Goal: Task Accomplishment & Management: Use online tool/utility

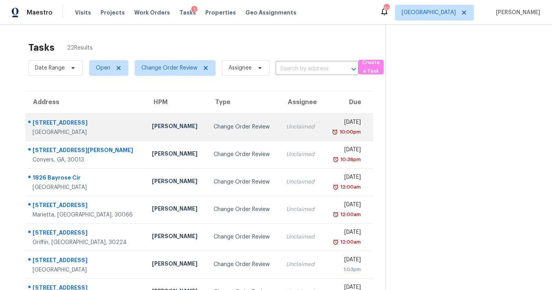
click at [280, 131] on td "Unclaimed" at bounding box center [301, 126] width 43 height 27
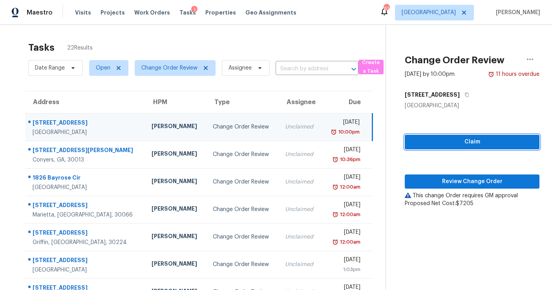
click at [465, 139] on span "Claim" at bounding box center [472, 142] width 122 height 10
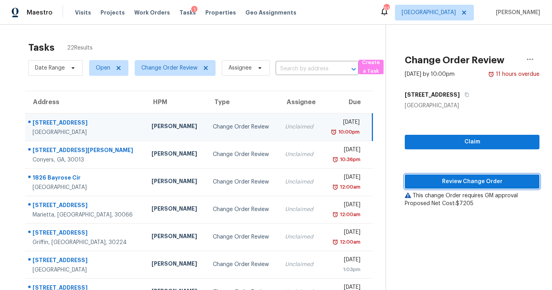
click at [458, 179] on span "Review Change Order" at bounding box center [472, 182] width 122 height 10
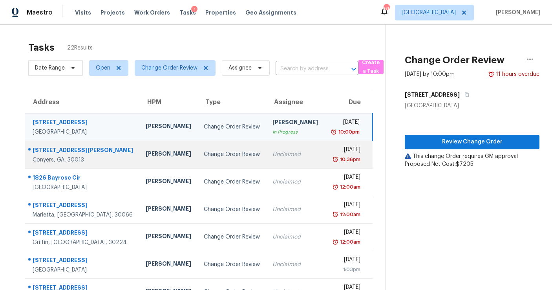
click at [228, 162] on td "Change Order Review" at bounding box center [231, 153] width 69 height 27
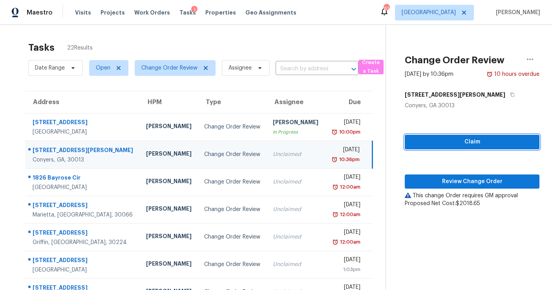
click at [431, 141] on span "Claim" at bounding box center [472, 142] width 122 height 10
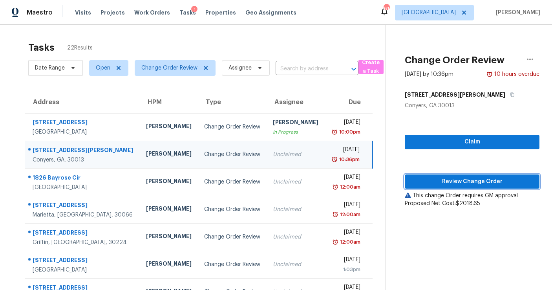
click at [430, 184] on span "Review Change Order" at bounding box center [472, 182] width 122 height 10
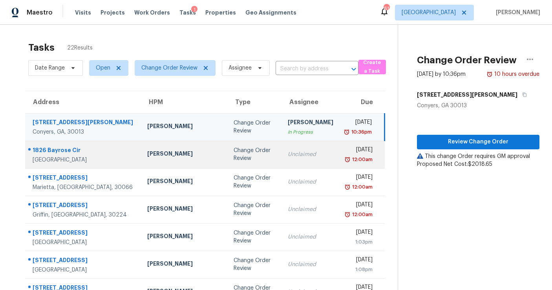
click at [281, 140] on td "Unclaimed" at bounding box center [310, 153] width 58 height 27
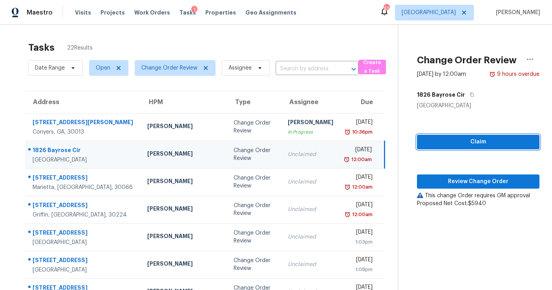
click at [423, 143] on span "Claim" at bounding box center [478, 142] width 110 height 10
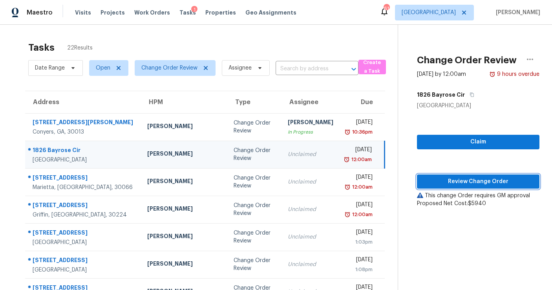
click at [426, 175] on button "Review Change Order" at bounding box center [478, 181] width 122 height 15
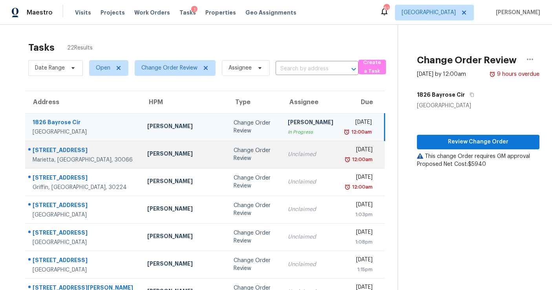
click at [234, 155] on div "Change Order Review" at bounding box center [255, 154] width 42 height 16
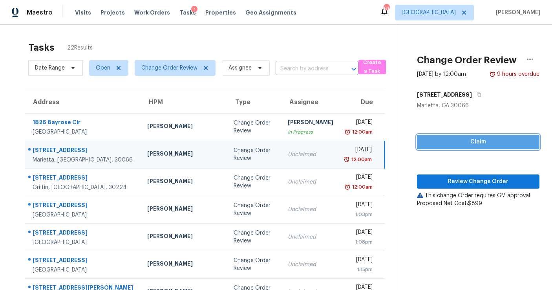
click at [432, 147] on button "Claim" at bounding box center [478, 142] width 122 height 15
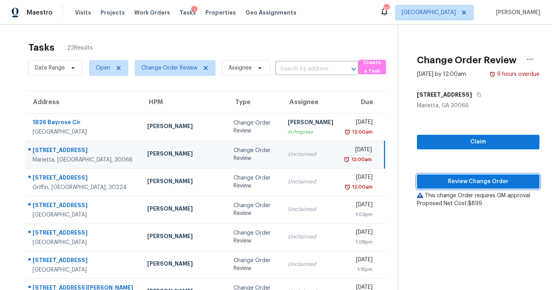
click at [434, 182] on span "Review Change Order" at bounding box center [478, 182] width 110 height 10
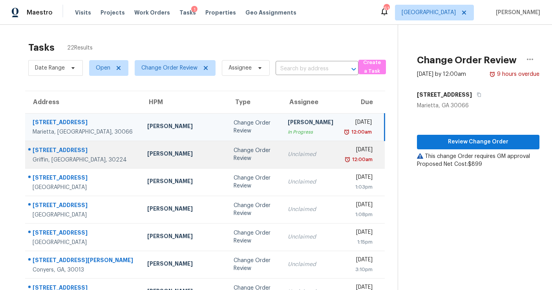
click at [234, 155] on div "Change Order Review" at bounding box center [255, 154] width 42 height 16
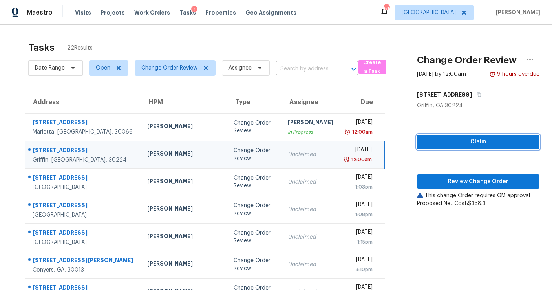
click at [434, 141] on span "Claim" at bounding box center [478, 142] width 110 height 10
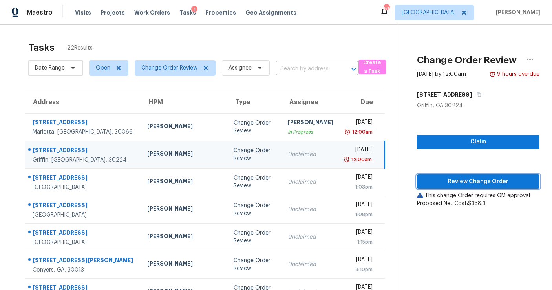
click at [437, 183] on span "Review Change Order" at bounding box center [478, 182] width 110 height 10
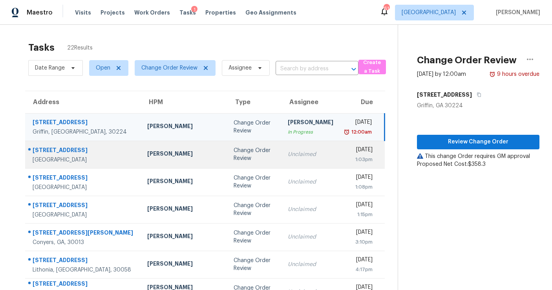
click at [234, 153] on div "Change Order Review" at bounding box center [255, 154] width 42 height 16
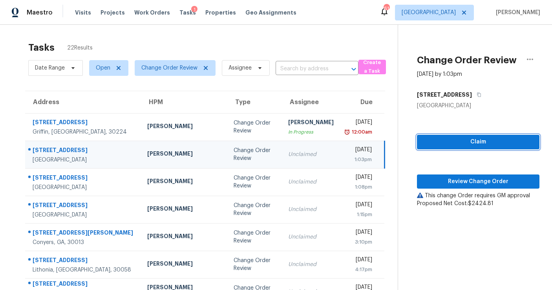
click at [435, 138] on span "Claim" at bounding box center [478, 142] width 110 height 10
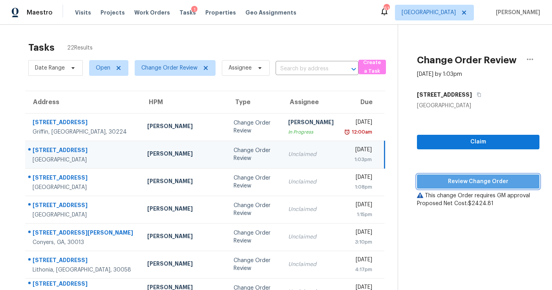
click at [433, 177] on span "Review Change Order" at bounding box center [478, 182] width 110 height 10
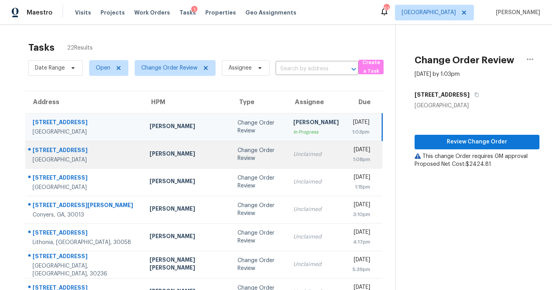
click at [247, 163] on td "Change Order Review" at bounding box center [259, 153] width 56 height 27
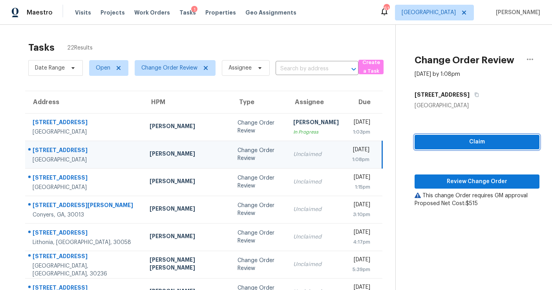
click at [425, 136] on button "Claim" at bounding box center [476, 142] width 125 height 15
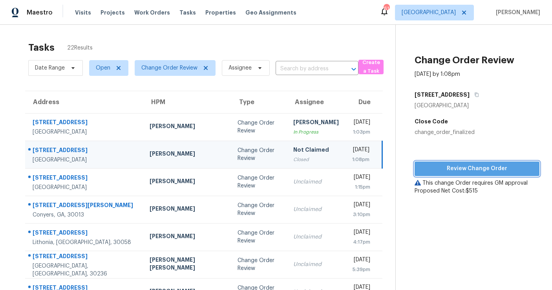
click at [437, 173] on span "Review Change Order" at bounding box center [477, 169] width 112 height 10
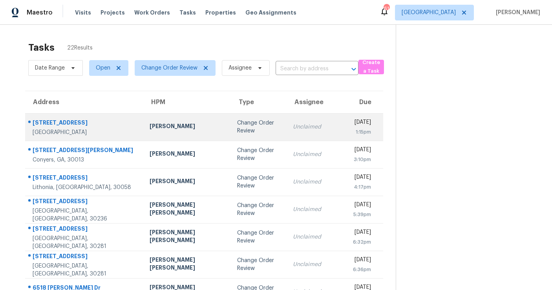
click at [237, 125] on div "Change Order Review" at bounding box center [258, 127] width 43 height 16
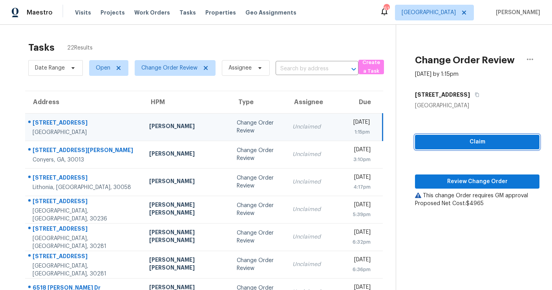
click at [470, 137] on span "Claim" at bounding box center [477, 142] width 112 height 10
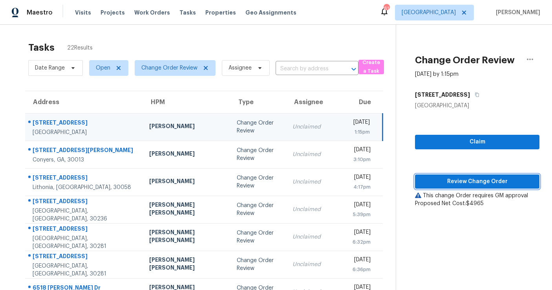
click at [457, 184] on span "Review Change Order" at bounding box center [477, 182] width 112 height 10
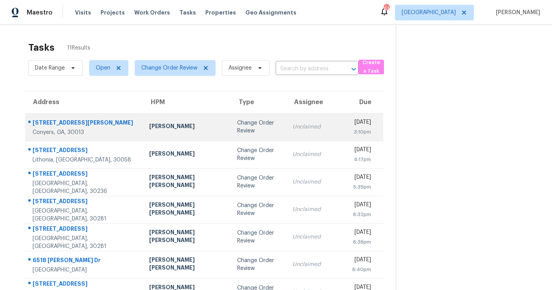
click at [237, 132] on div "Change Order Review" at bounding box center [258, 127] width 43 height 16
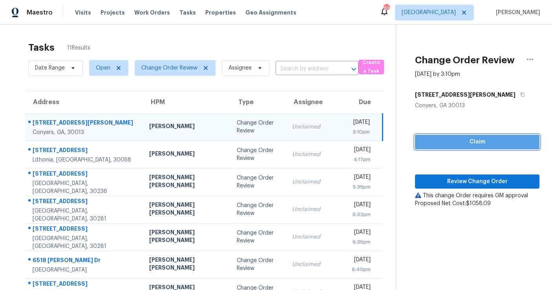
click at [447, 141] on span "Claim" at bounding box center [477, 142] width 112 height 10
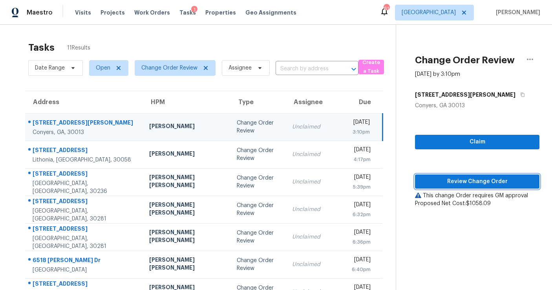
click at [444, 178] on span "Review Change Order" at bounding box center [477, 182] width 112 height 10
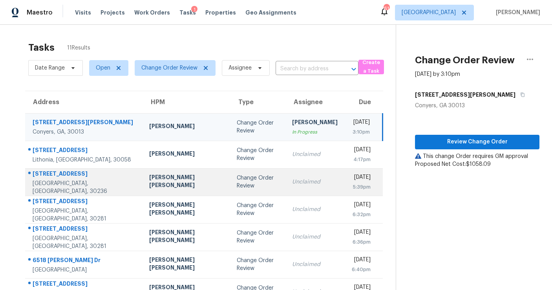
click at [168, 171] on td "Marcos Ricardo Resendiz" at bounding box center [187, 181] width 88 height 27
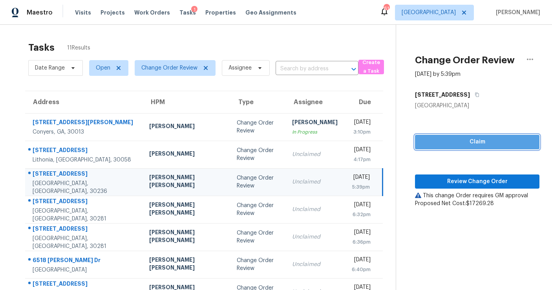
click at [446, 148] on button "Claim" at bounding box center [477, 142] width 124 height 15
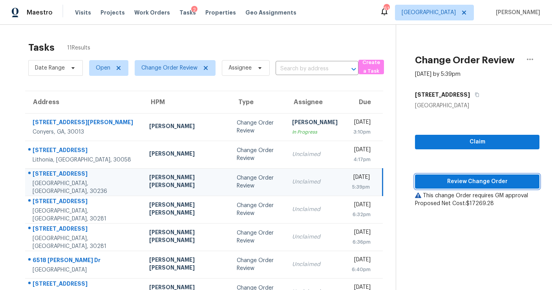
click at [440, 182] on span "Review Change Order" at bounding box center [477, 182] width 112 height 10
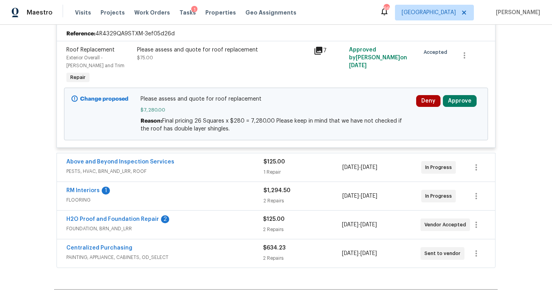
scroll to position [242, 0]
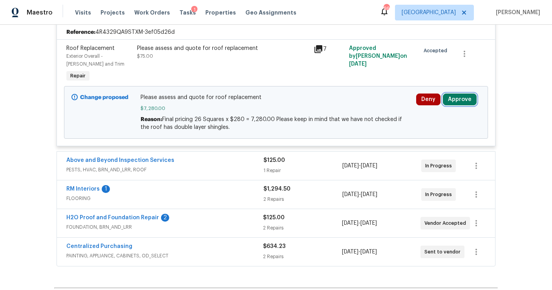
click at [457, 103] on button "Approve" at bounding box center [460, 99] width 34 height 12
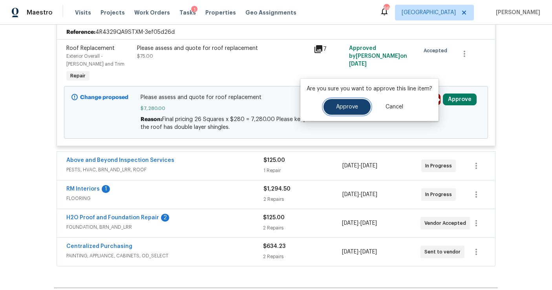
click at [367, 105] on button "Approve" at bounding box center [346, 107] width 47 height 16
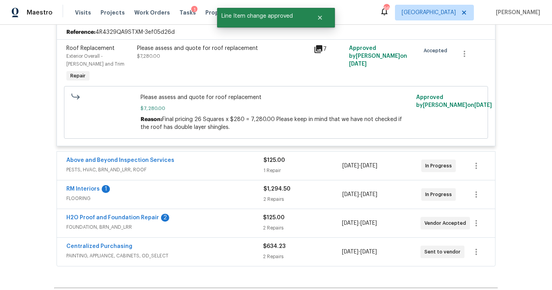
scroll to position [0, 0]
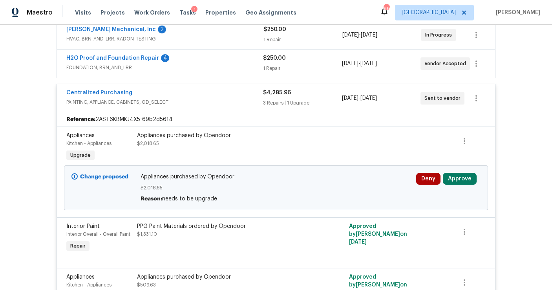
scroll to position [266, 0]
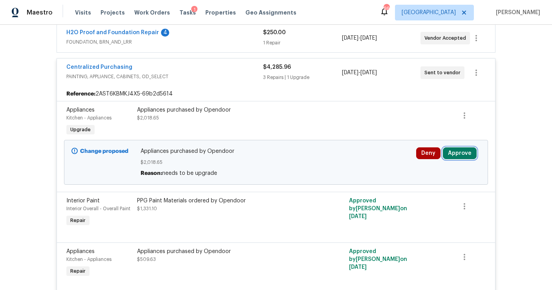
click at [467, 149] on button "Approve" at bounding box center [460, 153] width 34 height 12
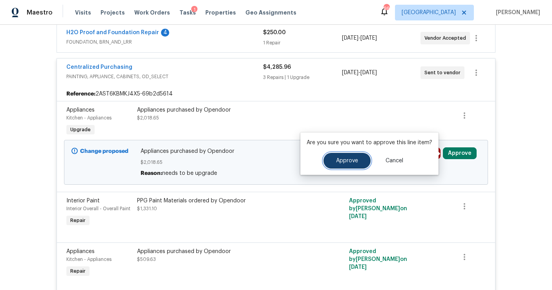
click at [346, 161] on span "Approve" at bounding box center [347, 161] width 22 height 6
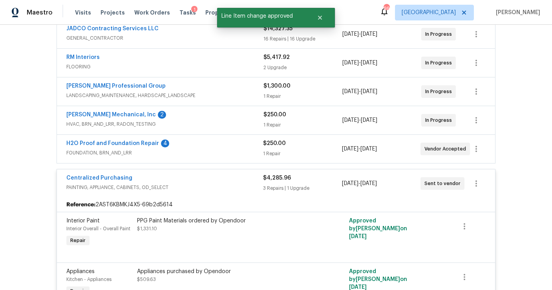
scroll to position [0, 0]
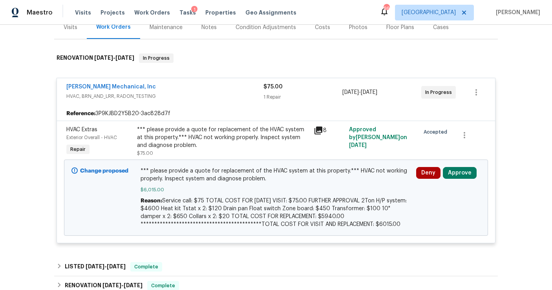
scroll to position [151, 0]
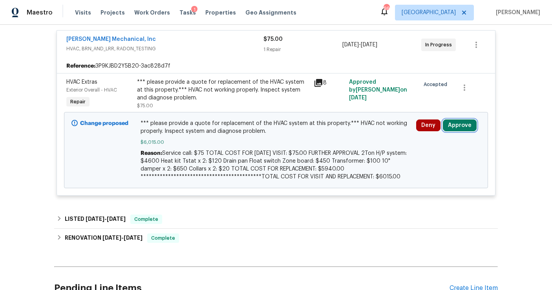
click at [460, 124] on button "Approve" at bounding box center [460, 125] width 34 height 12
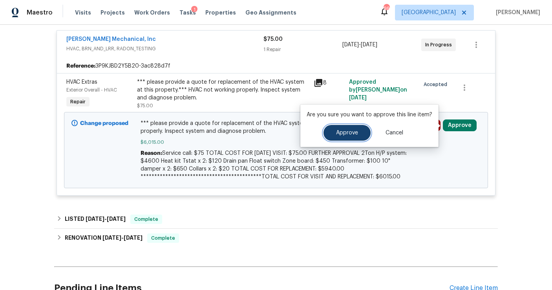
click at [344, 130] on span "Approve" at bounding box center [347, 133] width 22 height 6
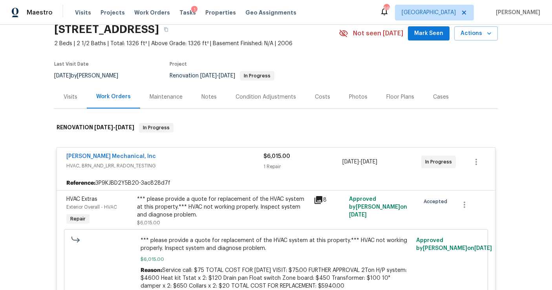
scroll to position [229, 0]
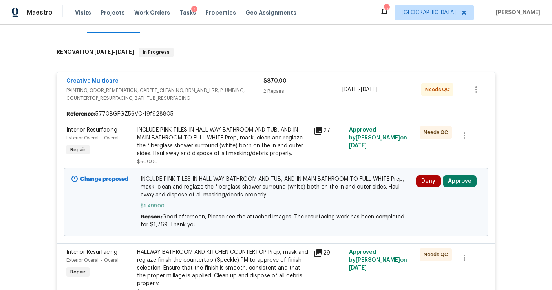
scroll to position [111, 0]
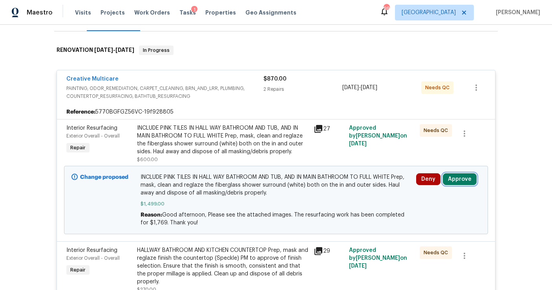
click at [449, 174] on button "Approve" at bounding box center [460, 179] width 34 height 12
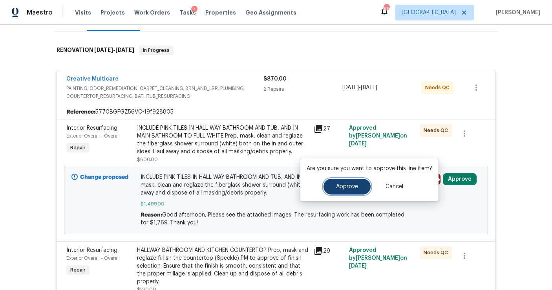
click at [346, 190] on button "Approve" at bounding box center [346, 187] width 47 height 16
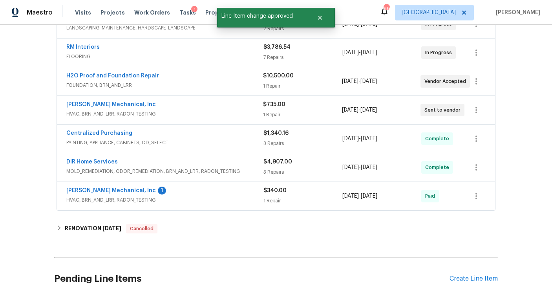
scroll to position [512, 0]
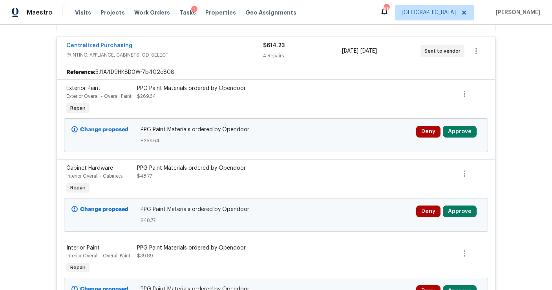
scroll to position [353, 0]
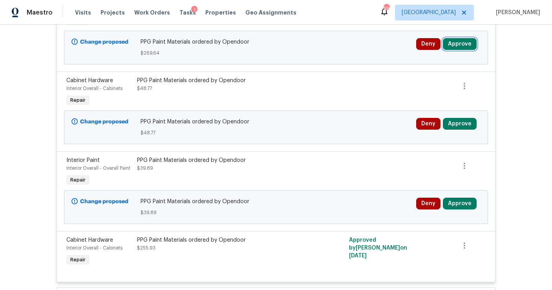
click at [456, 47] on button "Approve" at bounding box center [460, 44] width 34 height 12
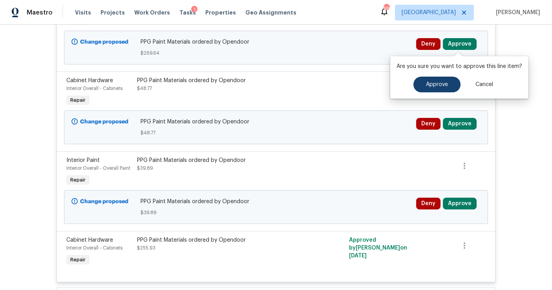
click at [432, 76] on div "Are you sure you want to approve this line item? Approve Cancel" at bounding box center [459, 77] width 138 height 42
click at [432, 79] on button "Approve" at bounding box center [436, 85] width 47 height 16
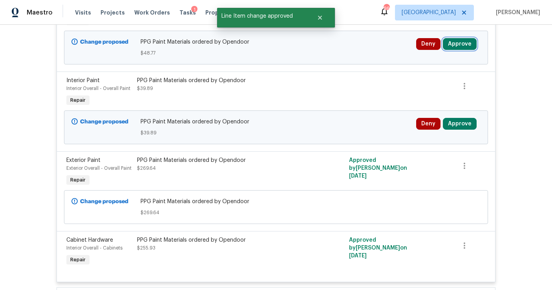
click at [454, 42] on button "Approve" at bounding box center [460, 44] width 34 height 12
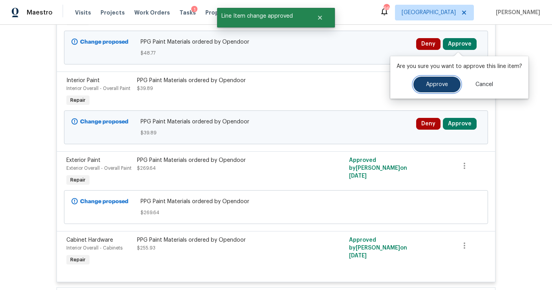
click at [442, 80] on button "Approve" at bounding box center [436, 85] width 47 height 16
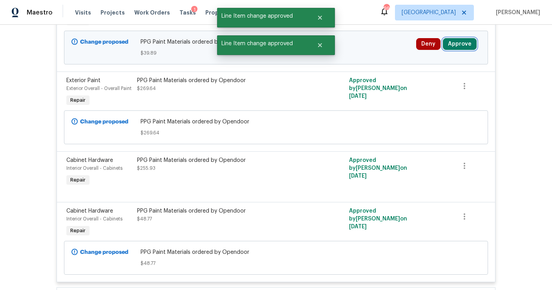
click at [454, 45] on button "Approve" at bounding box center [460, 44] width 34 height 12
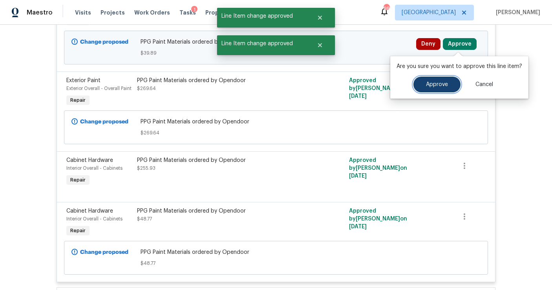
click at [430, 83] on span "Approve" at bounding box center [437, 85] width 22 height 6
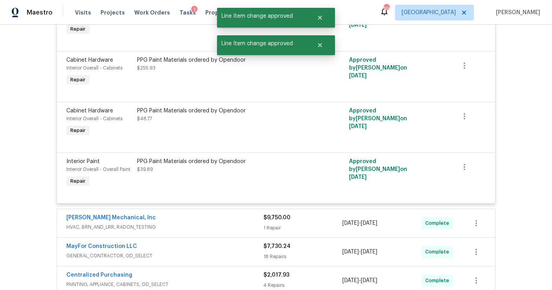
scroll to position [0, 0]
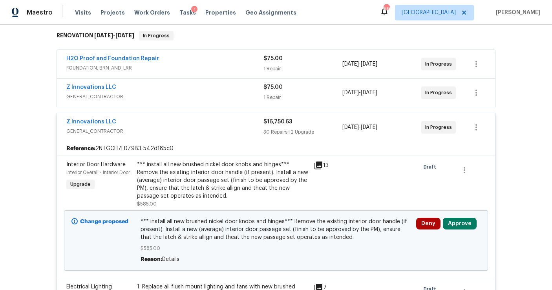
scroll to position [190, 0]
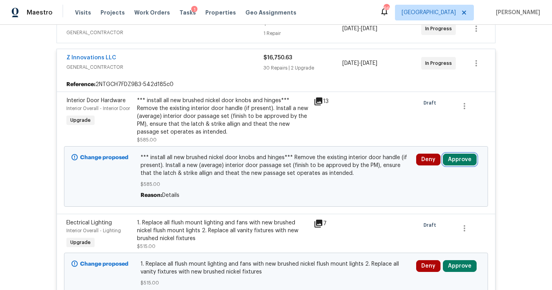
click at [461, 158] on button "Approve" at bounding box center [460, 159] width 34 height 12
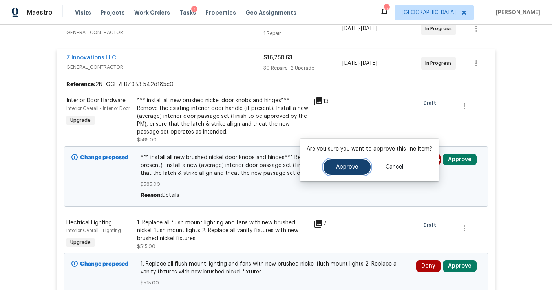
click at [352, 165] on span "Approve" at bounding box center [347, 167] width 22 height 6
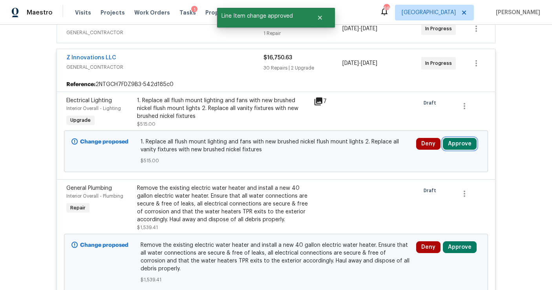
click at [462, 142] on button "Approve" at bounding box center [460, 144] width 34 height 12
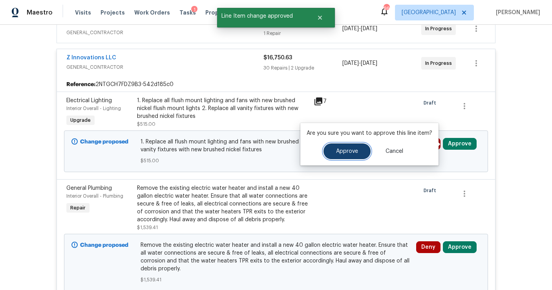
click at [362, 150] on button "Approve" at bounding box center [346, 151] width 47 height 16
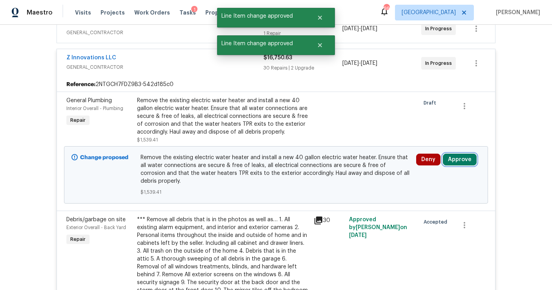
click at [451, 161] on button "Approve" at bounding box center [460, 159] width 34 height 12
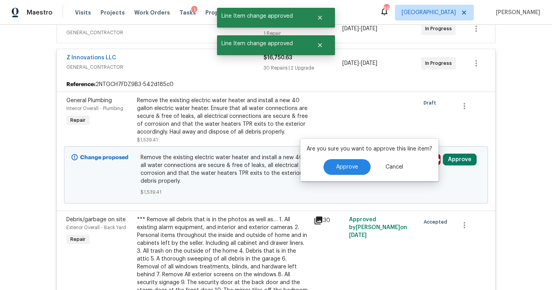
click at [344, 158] on div "Are you sure you want to approve this line item? Approve Cancel" at bounding box center [369, 160] width 138 height 42
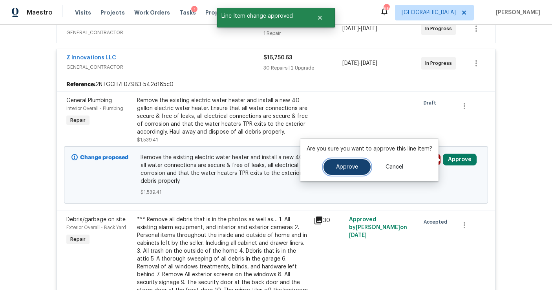
click at [343, 170] on button "Approve" at bounding box center [346, 167] width 47 height 16
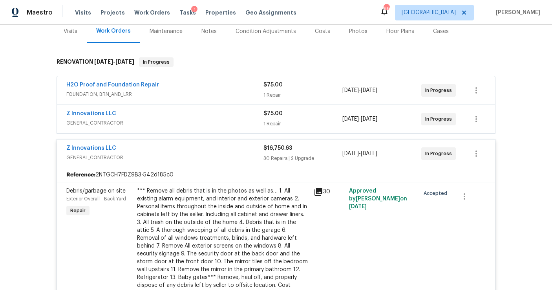
scroll to position [0, 0]
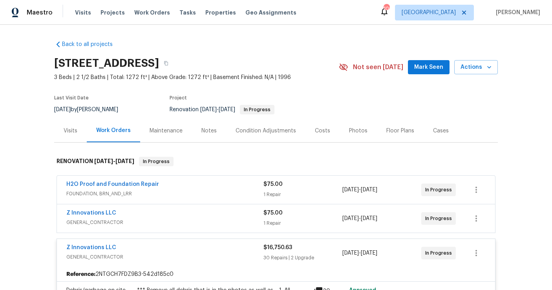
click at [198, 184] on div "H2O Proof and Foundation Repair" at bounding box center [164, 184] width 197 height 9
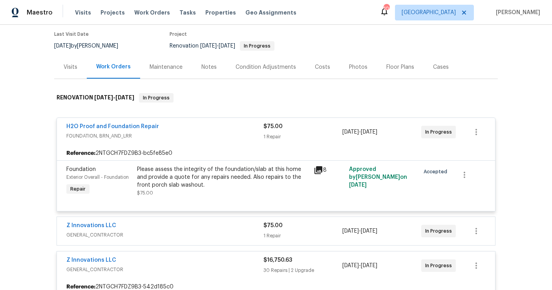
scroll to position [78, 0]
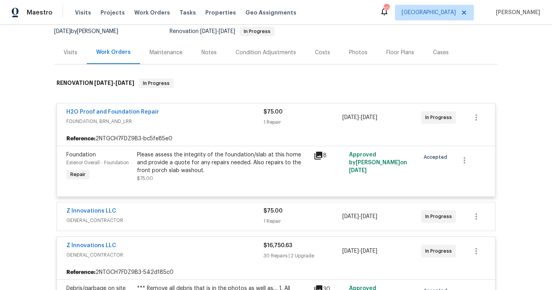
click at [195, 217] on span "GENERAL_CONTRACTOR" at bounding box center [164, 220] width 197 height 8
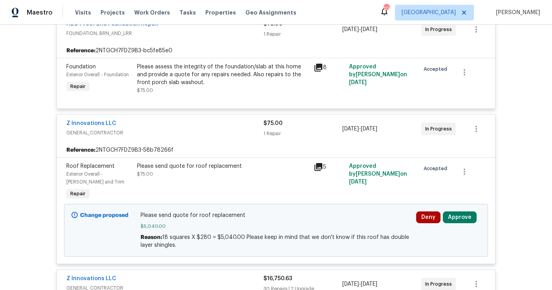
scroll to position [166, 0]
click at [456, 218] on button "Approve" at bounding box center [460, 217] width 34 height 12
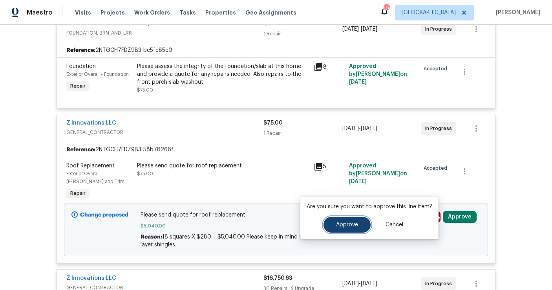
click at [334, 230] on button "Approve" at bounding box center [346, 225] width 47 height 16
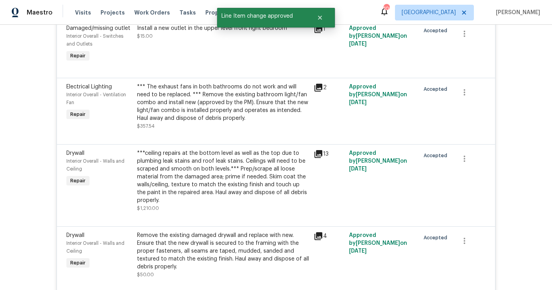
scroll to position [2896, 0]
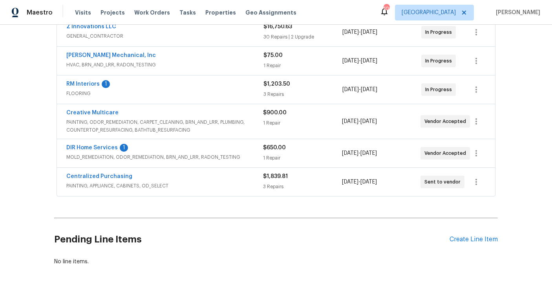
scroll to position [376, 0]
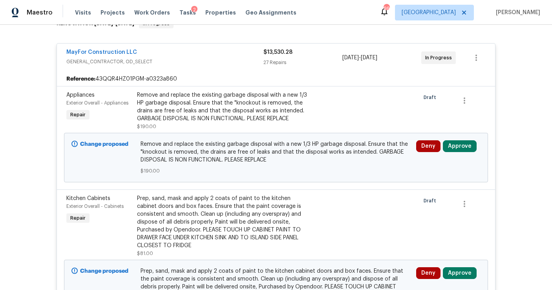
scroll to position [146, 0]
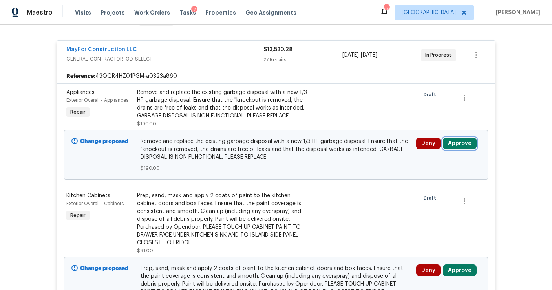
click at [455, 141] on button "Approve" at bounding box center [460, 143] width 34 height 12
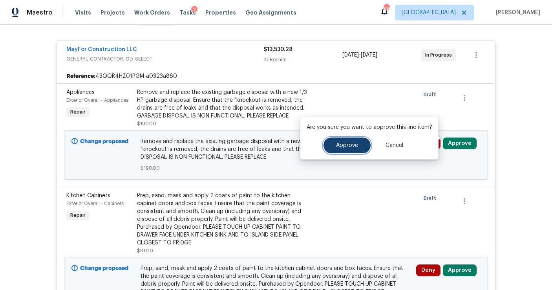
click at [358, 148] on button "Approve" at bounding box center [346, 145] width 47 height 16
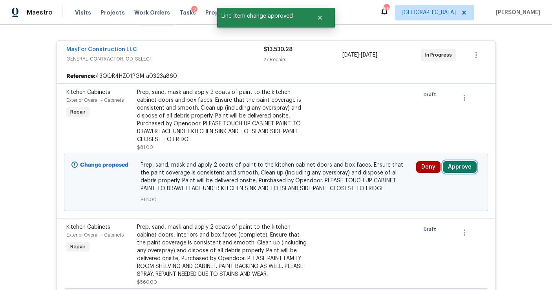
click at [453, 163] on button "Approve" at bounding box center [460, 167] width 34 height 12
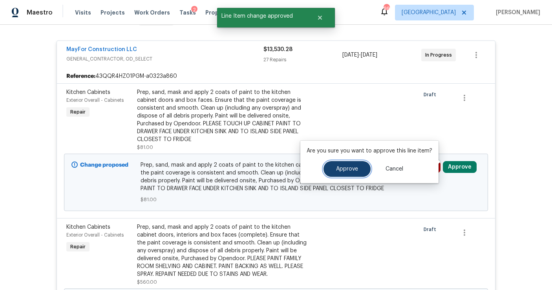
click at [345, 169] on span "Approve" at bounding box center [347, 169] width 22 height 6
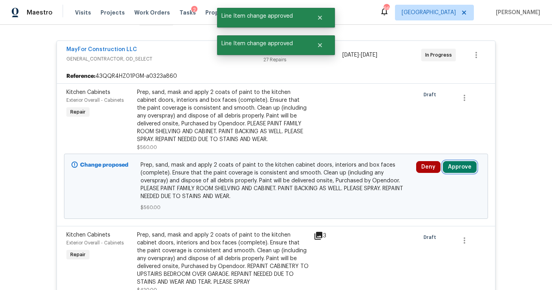
click at [467, 165] on button "Approve" at bounding box center [460, 167] width 34 height 12
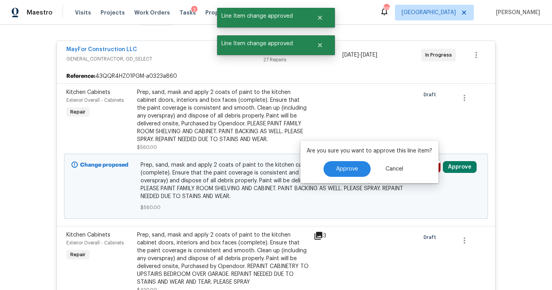
click at [348, 161] on div "Are you sure you want to approve this line item? Approve Cancel" at bounding box center [369, 161] width 138 height 42
click at [348, 164] on button "Approve" at bounding box center [346, 169] width 47 height 16
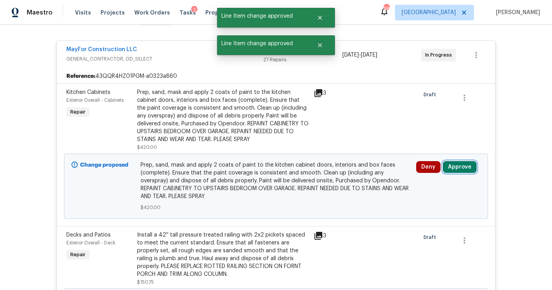
click at [459, 166] on button "Approve" at bounding box center [460, 167] width 34 height 12
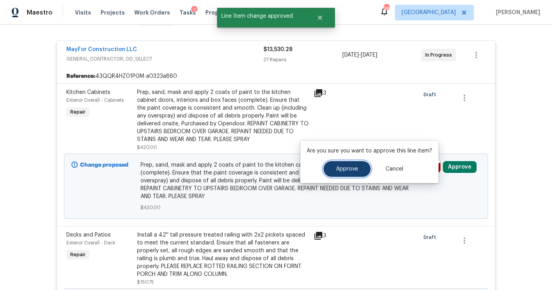
click at [359, 174] on button "Approve" at bounding box center [346, 169] width 47 height 16
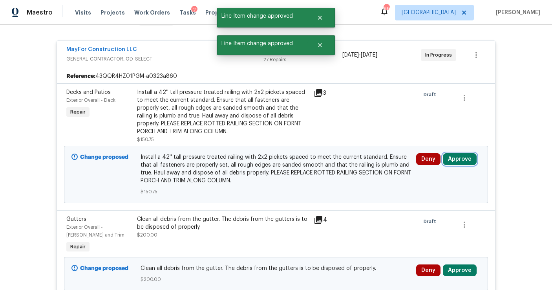
click at [458, 155] on button "Approve" at bounding box center [460, 159] width 34 height 12
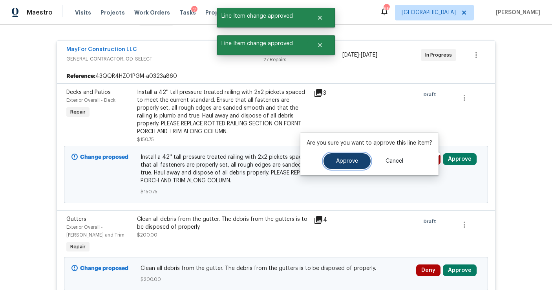
click at [343, 157] on button "Approve" at bounding box center [346, 161] width 47 height 16
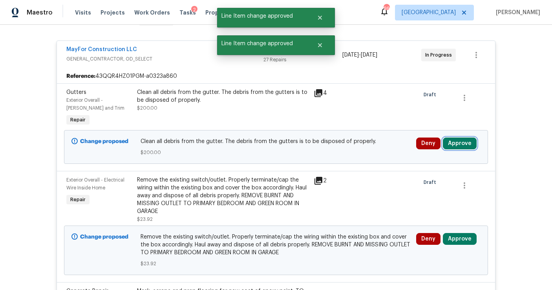
click at [459, 137] on button "Approve" at bounding box center [460, 143] width 34 height 12
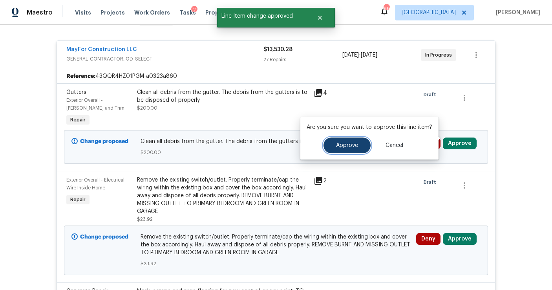
click at [349, 146] on span "Approve" at bounding box center [347, 145] width 22 height 6
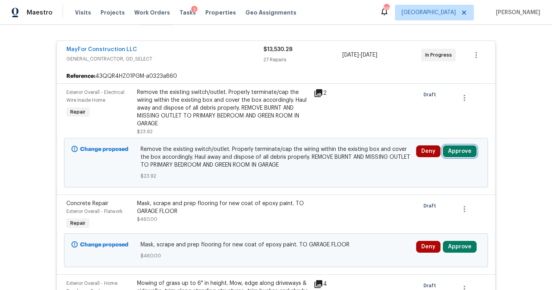
click at [453, 148] on button "Approve" at bounding box center [460, 151] width 34 height 12
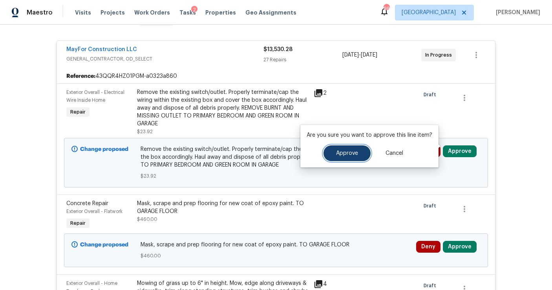
click at [347, 152] on span "Approve" at bounding box center [347, 153] width 22 height 6
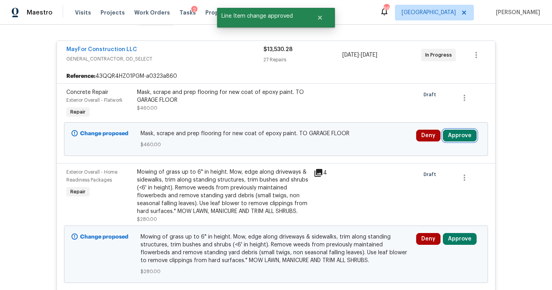
click at [460, 130] on button "Approve" at bounding box center [460, 136] width 34 height 12
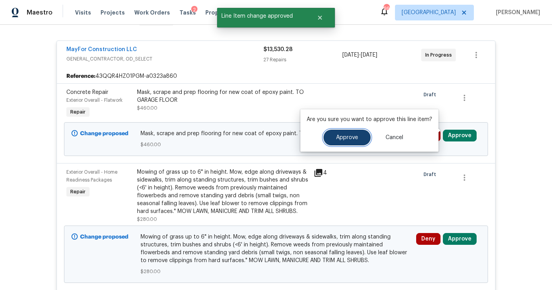
click at [357, 139] on button "Approve" at bounding box center [346, 138] width 47 height 16
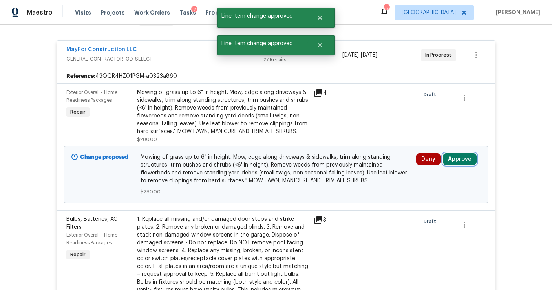
click at [455, 157] on button "Approve" at bounding box center [460, 159] width 34 height 12
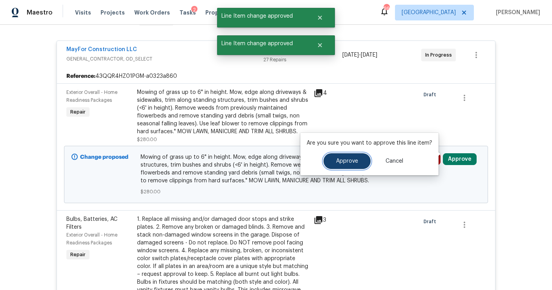
click at [341, 157] on button "Approve" at bounding box center [346, 161] width 47 height 16
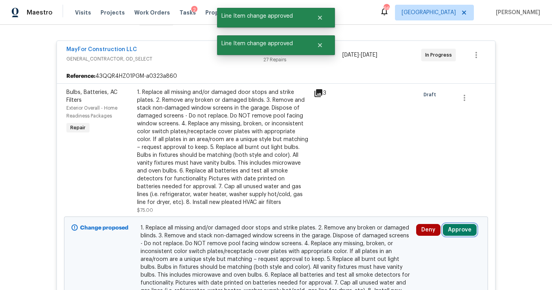
click at [452, 224] on button "Approve" at bounding box center [460, 230] width 34 height 12
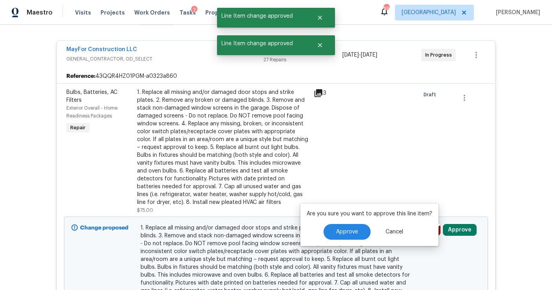
click at [352, 221] on div "Are you sure you want to approve this line item? Approve Cancel" at bounding box center [369, 224] width 138 height 42
click at [348, 232] on span "Approve" at bounding box center [347, 232] width 22 height 6
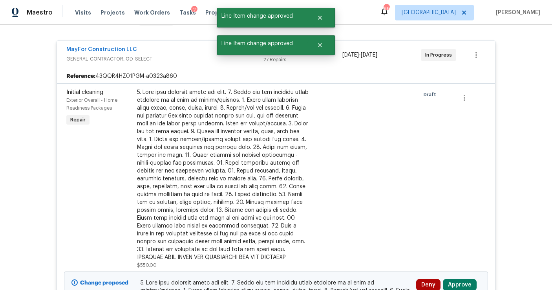
scroll to position [210, 0]
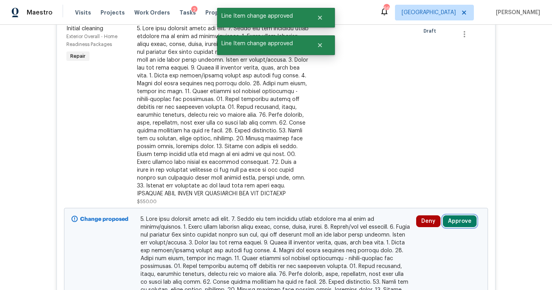
click at [459, 215] on button "Approve" at bounding box center [460, 221] width 34 height 12
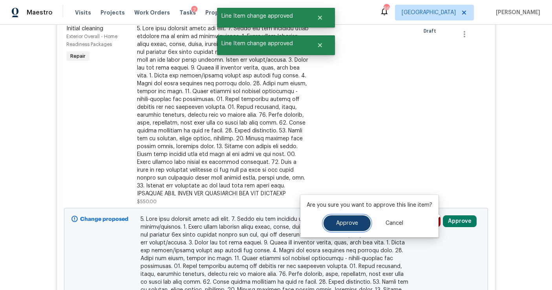
click at [350, 219] on button "Approve" at bounding box center [346, 223] width 47 height 16
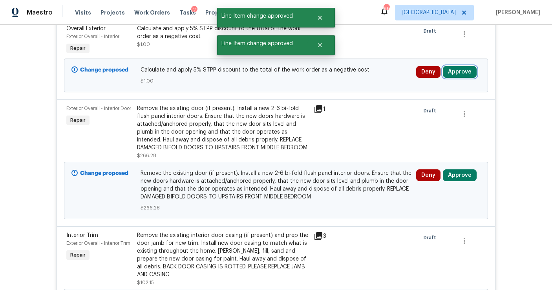
click at [459, 69] on button "Approve" at bounding box center [460, 72] width 34 height 12
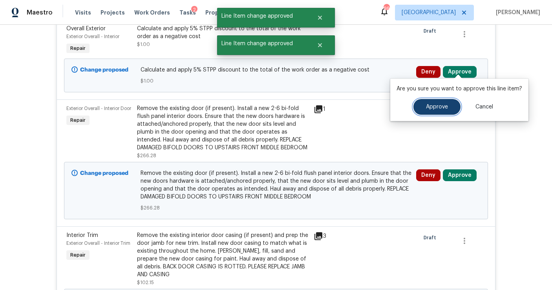
click at [429, 110] on button "Approve" at bounding box center [436, 107] width 47 height 16
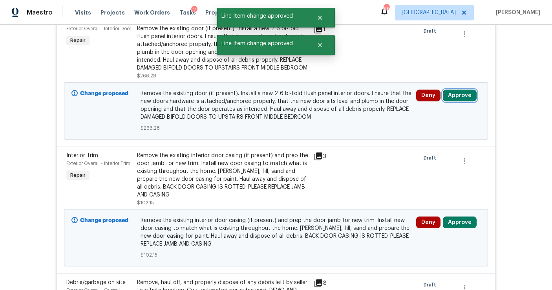
click at [453, 93] on button "Approve" at bounding box center [460, 95] width 34 height 12
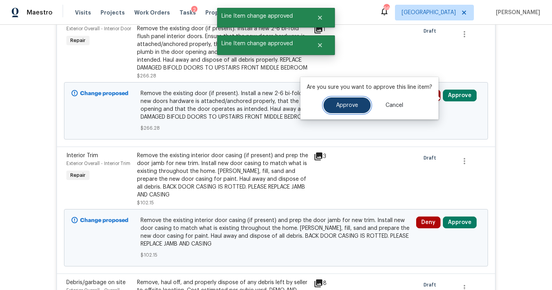
click at [359, 106] on button "Approve" at bounding box center [346, 105] width 47 height 16
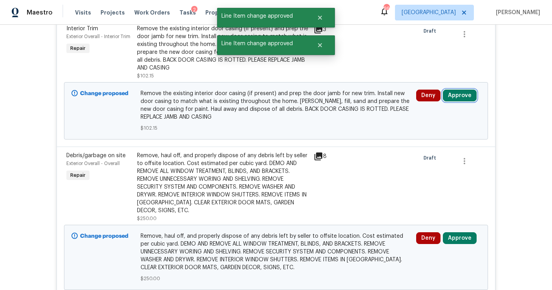
click at [456, 90] on button "Approve" at bounding box center [460, 95] width 34 height 12
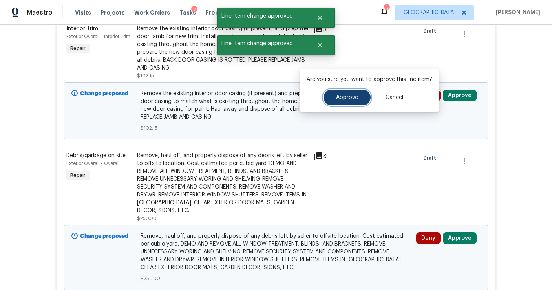
click at [351, 98] on span "Approve" at bounding box center [347, 98] width 22 height 6
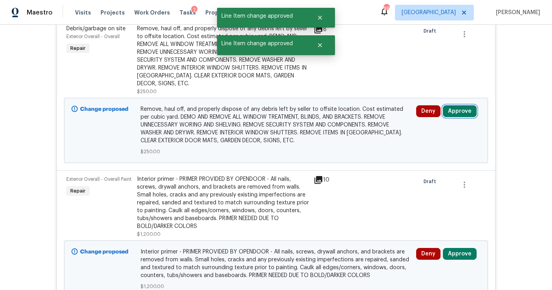
click at [458, 106] on button "Approve" at bounding box center [460, 111] width 34 height 12
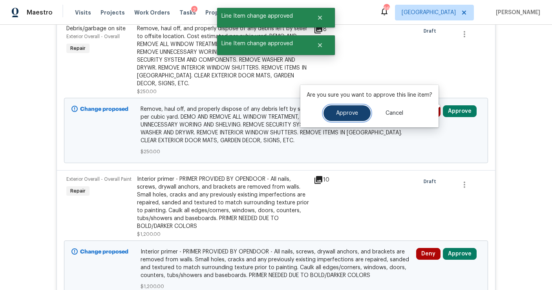
click at [359, 113] on button "Approve" at bounding box center [346, 113] width 47 height 16
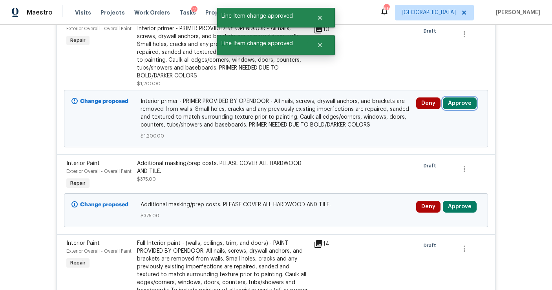
click at [458, 97] on button "Approve" at bounding box center [460, 103] width 34 height 12
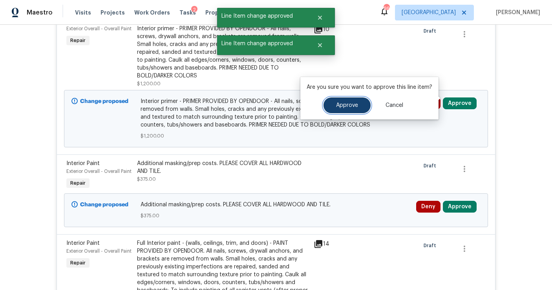
click at [358, 104] on button "Approve" at bounding box center [346, 105] width 47 height 16
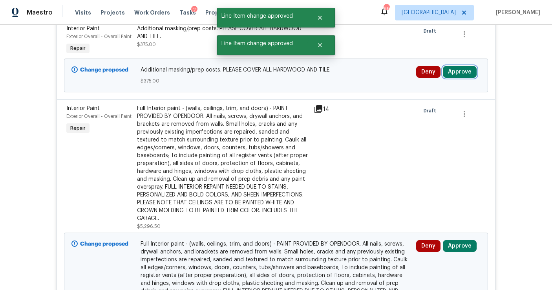
click at [462, 67] on button "Approve" at bounding box center [460, 72] width 34 height 12
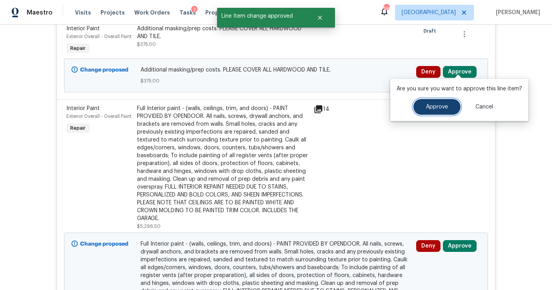
click at [432, 102] on button "Approve" at bounding box center [436, 107] width 47 height 16
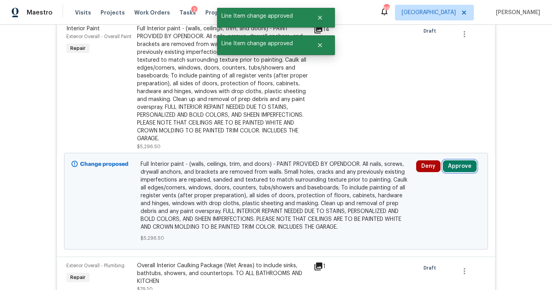
click at [453, 164] on button "Approve" at bounding box center [460, 166] width 34 height 12
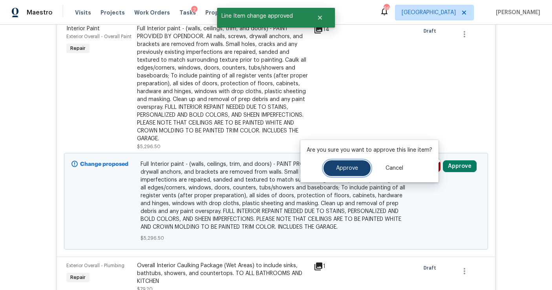
click at [347, 167] on span "Approve" at bounding box center [347, 168] width 22 height 6
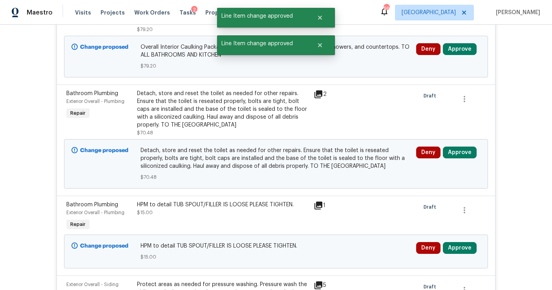
scroll to position [237, 0]
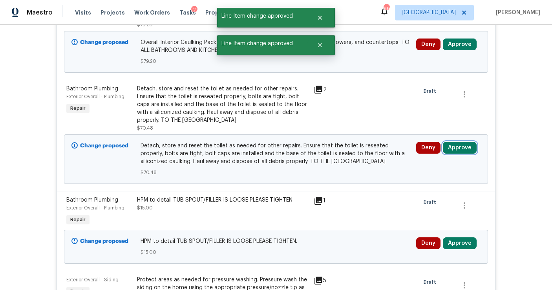
click at [468, 142] on button "Approve" at bounding box center [460, 148] width 34 height 12
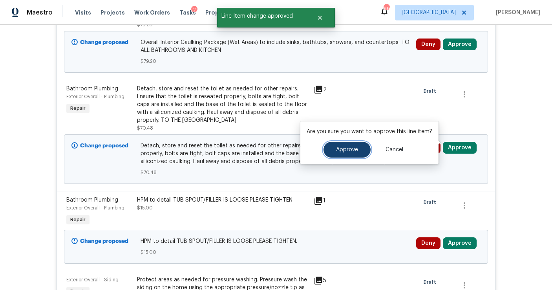
click at [340, 151] on span "Approve" at bounding box center [347, 150] width 22 height 6
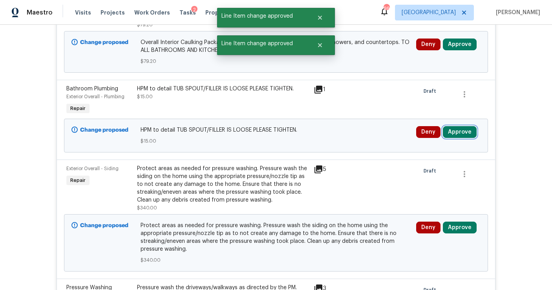
click at [455, 130] on button "Approve" at bounding box center [460, 132] width 34 height 12
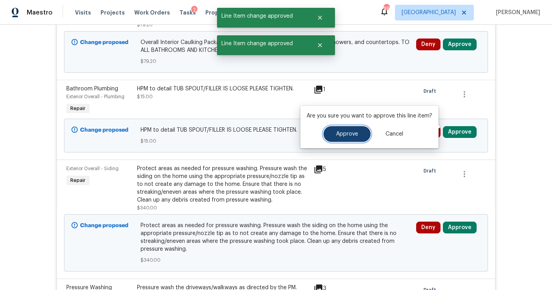
click at [335, 137] on button "Approve" at bounding box center [346, 134] width 47 height 16
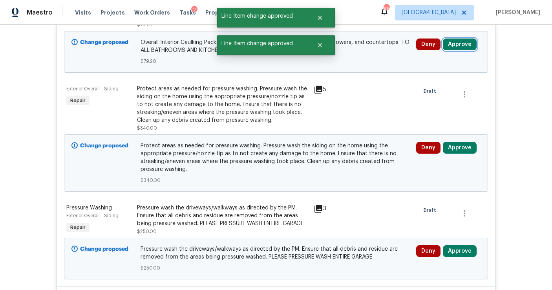
click at [459, 39] on button "Approve" at bounding box center [460, 44] width 34 height 12
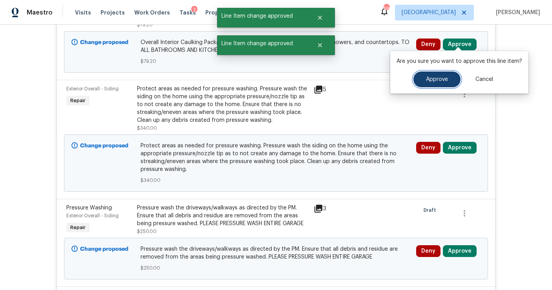
click at [430, 76] on button "Approve" at bounding box center [436, 79] width 47 height 16
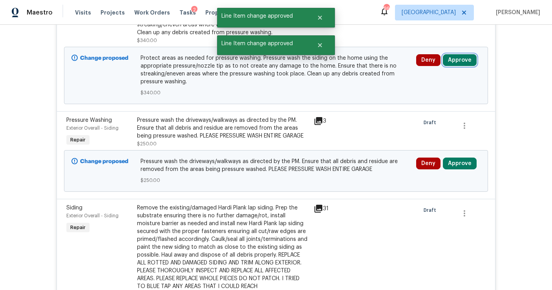
click at [458, 58] on button "Approve" at bounding box center [460, 60] width 34 height 12
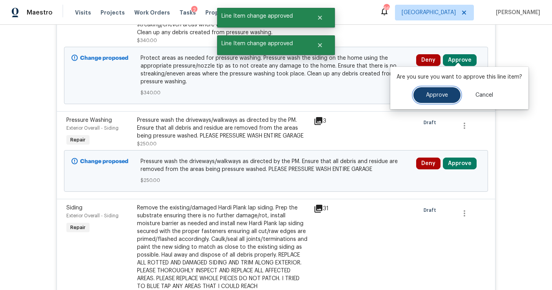
click at [428, 98] on button "Approve" at bounding box center [436, 95] width 47 height 16
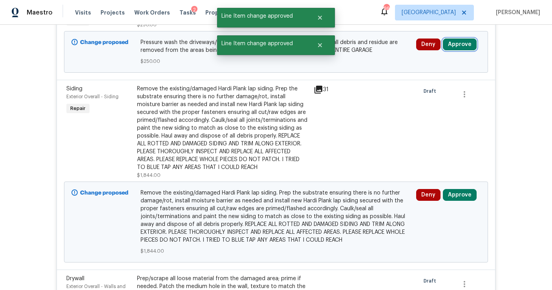
click at [460, 40] on button "Approve" at bounding box center [460, 44] width 34 height 12
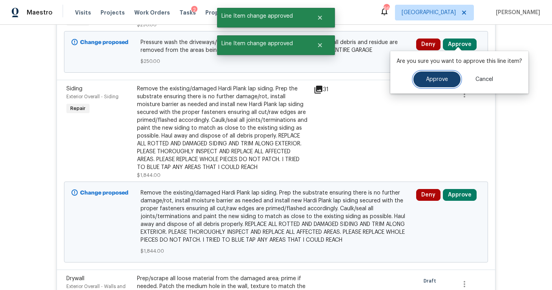
click at [437, 78] on span "Approve" at bounding box center [437, 80] width 22 height 6
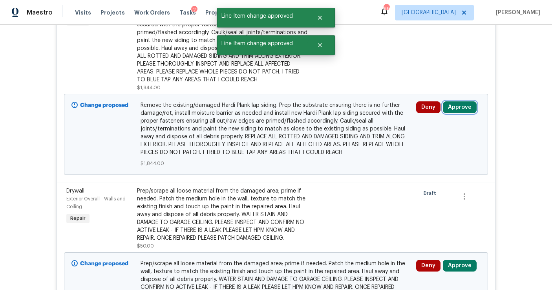
click at [455, 101] on button "Approve" at bounding box center [460, 107] width 34 height 12
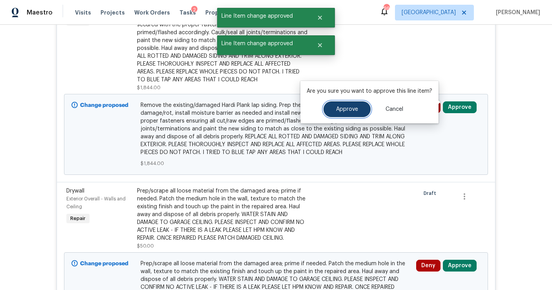
click at [356, 110] on span "Approve" at bounding box center [347, 109] width 22 height 6
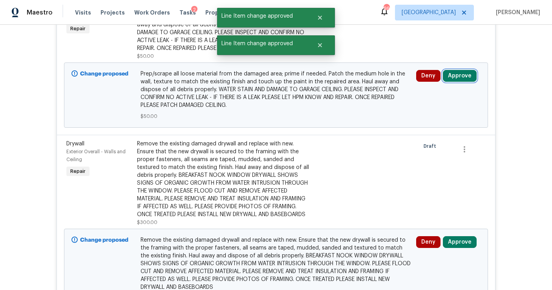
click at [458, 72] on button "Approve" at bounding box center [460, 76] width 34 height 12
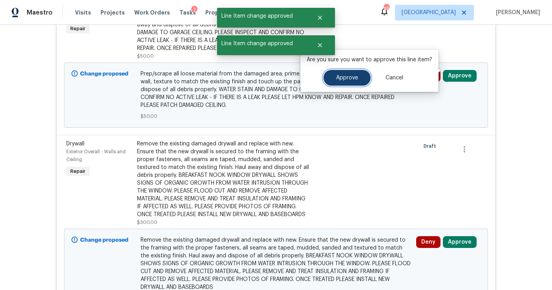
click at [346, 82] on button "Approve" at bounding box center [346, 78] width 47 height 16
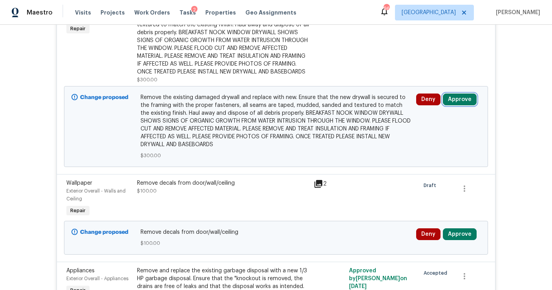
click at [463, 101] on button "Approve" at bounding box center [460, 99] width 34 height 12
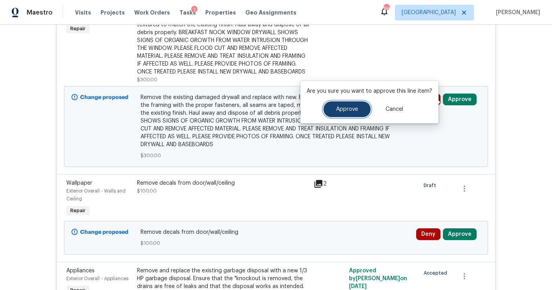
click at [357, 111] on button "Approve" at bounding box center [346, 109] width 47 height 16
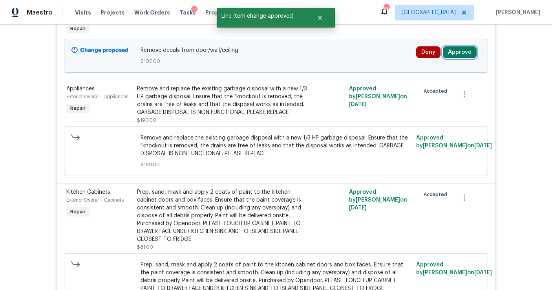
click at [456, 51] on button "Approve" at bounding box center [460, 52] width 34 height 12
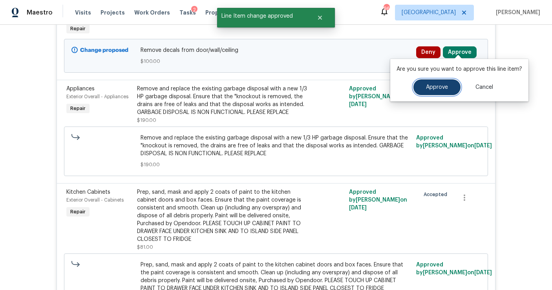
click at [435, 89] on span "Approve" at bounding box center [437, 87] width 22 height 6
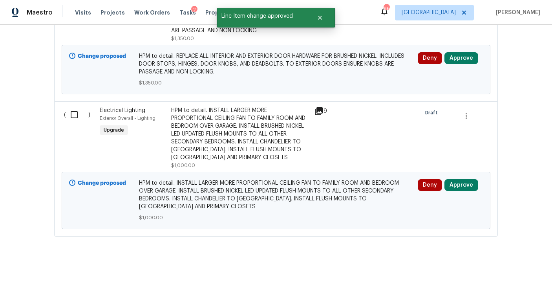
scroll to position [4267, 0]
click at [461, 191] on button "Approve" at bounding box center [461, 185] width 34 height 12
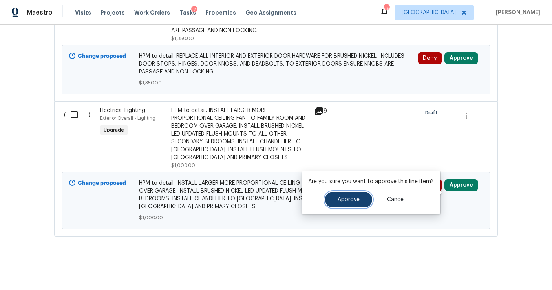
click at [360, 198] on button "Approve" at bounding box center [348, 200] width 47 height 16
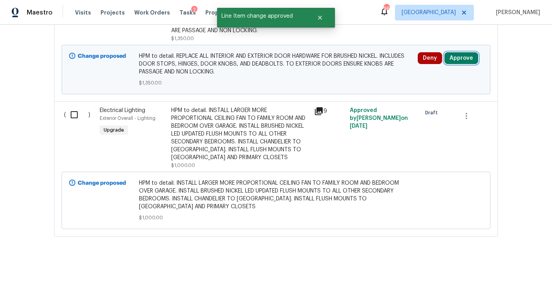
click at [454, 64] on button "Approve" at bounding box center [461, 58] width 34 height 12
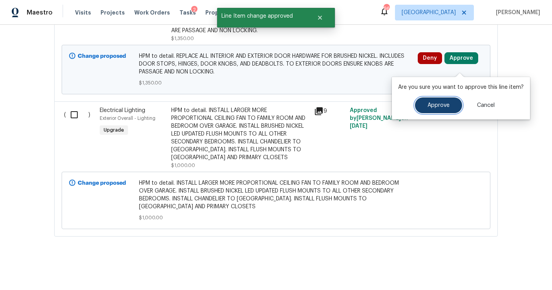
click at [437, 101] on button "Approve" at bounding box center [438, 105] width 47 height 16
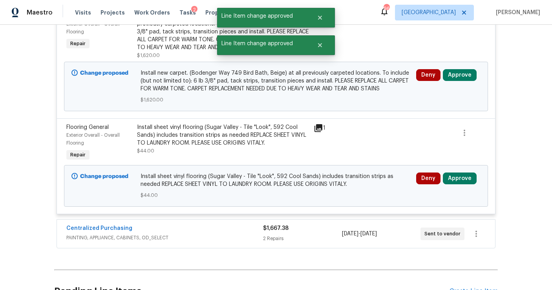
scroll to position [3881, 0]
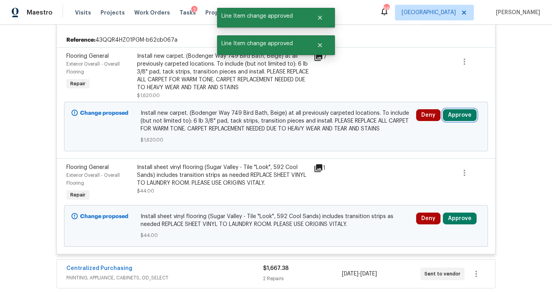
click at [454, 121] on button "Approve" at bounding box center [460, 115] width 34 height 12
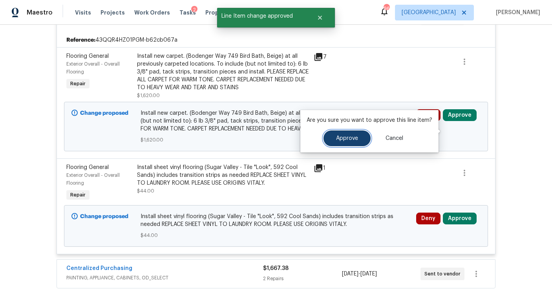
click at [359, 134] on button "Approve" at bounding box center [346, 138] width 47 height 16
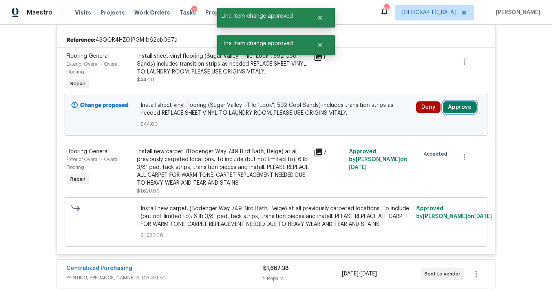
click at [449, 113] on button "Approve" at bounding box center [460, 107] width 34 height 12
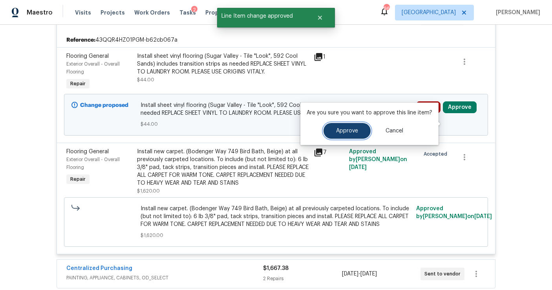
click at [343, 135] on button "Approve" at bounding box center [346, 131] width 47 height 16
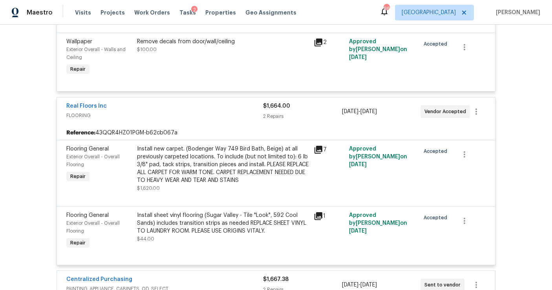
scroll to position [2757, 0]
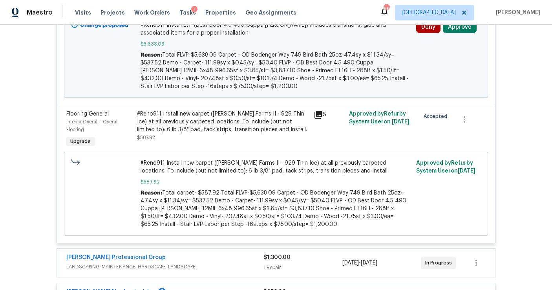
scroll to position [245, 0]
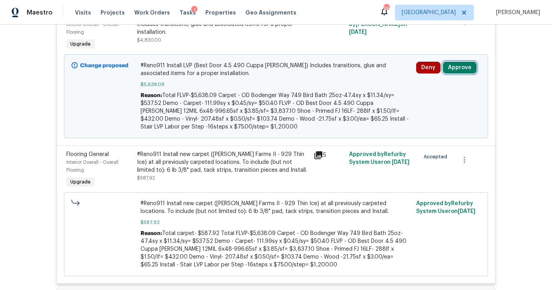
click at [461, 67] on button "Approve" at bounding box center [460, 68] width 34 height 12
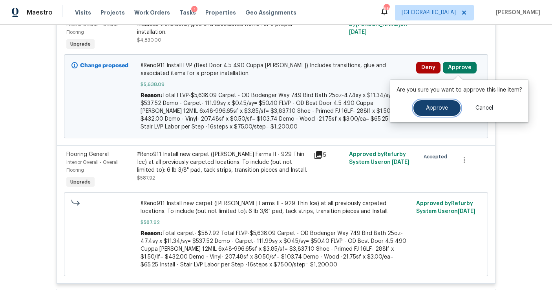
click at [422, 110] on button "Approve" at bounding box center [436, 108] width 47 height 16
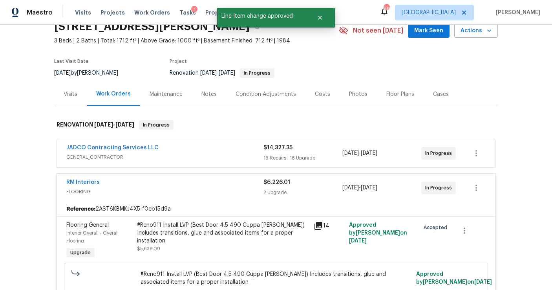
scroll to position [0, 0]
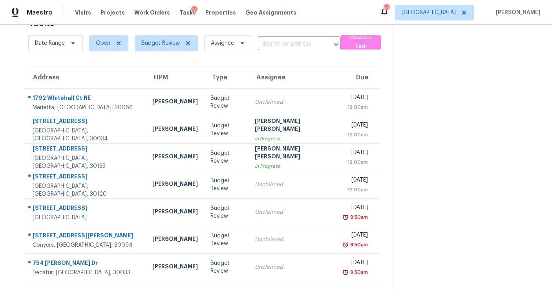
scroll to position [25, 0]
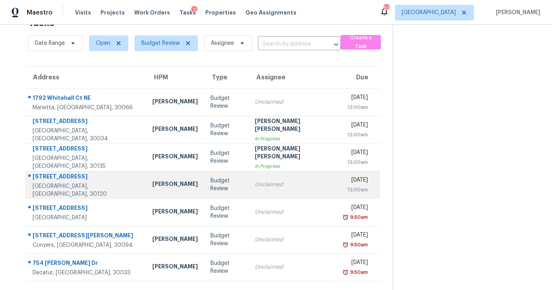
click at [219, 186] on td "Budget Review" at bounding box center [226, 184] width 45 height 27
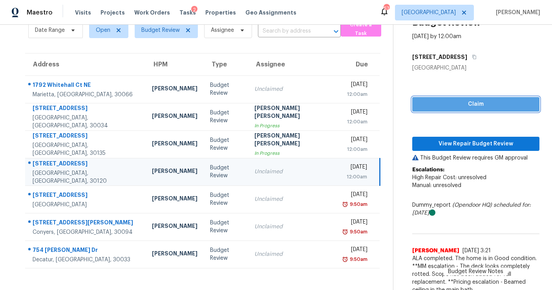
click at [477, 102] on span "Claim" at bounding box center [475, 104] width 115 height 10
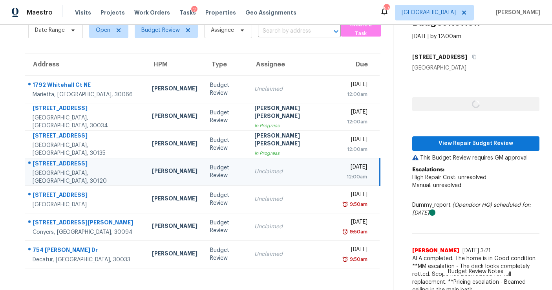
scroll to position [38, 0]
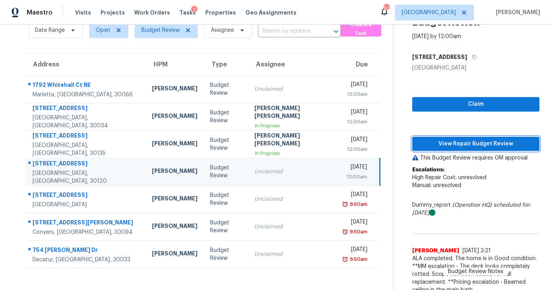
click at [463, 138] on button "View Repair Budget Review" at bounding box center [475, 144] width 127 height 15
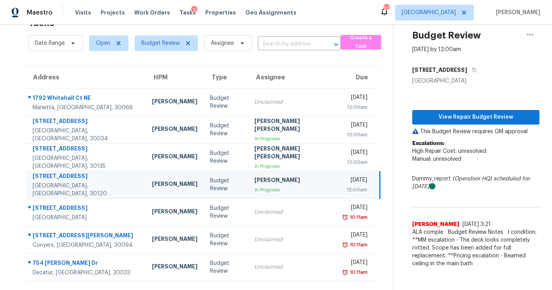
scroll to position [25, 0]
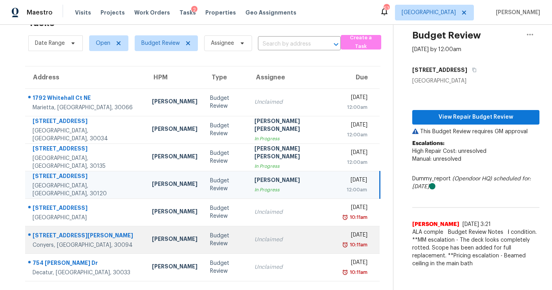
click at [248, 239] on td "Unclaimed" at bounding box center [292, 239] width 89 height 27
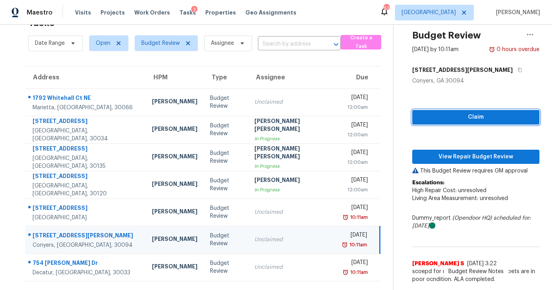
click at [469, 115] on span "Claim" at bounding box center [475, 117] width 115 height 10
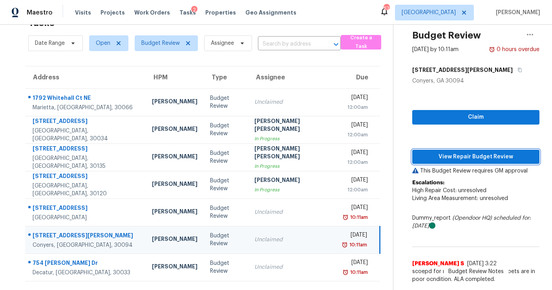
click at [457, 157] on span "View Repair Budget Review" at bounding box center [475, 157] width 115 height 10
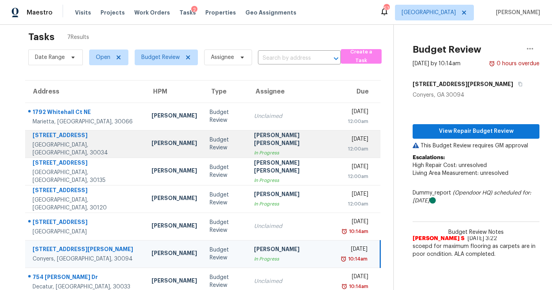
scroll to position [11, 0]
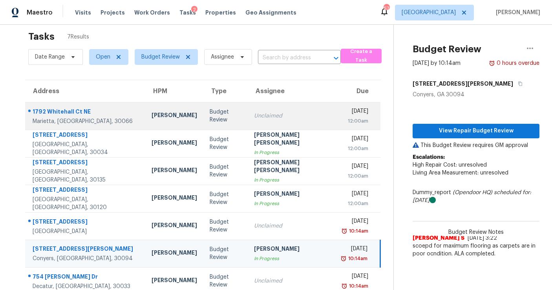
click at [248, 125] on td "Unclaimed" at bounding box center [292, 115] width 89 height 27
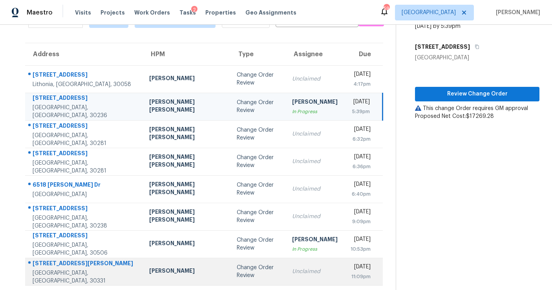
scroll to position [47, 0]
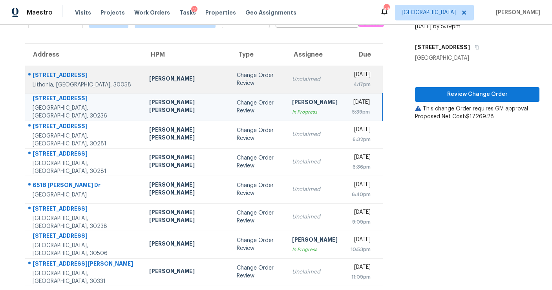
click at [286, 69] on td "Unclaimed" at bounding box center [315, 79] width 58 height 27
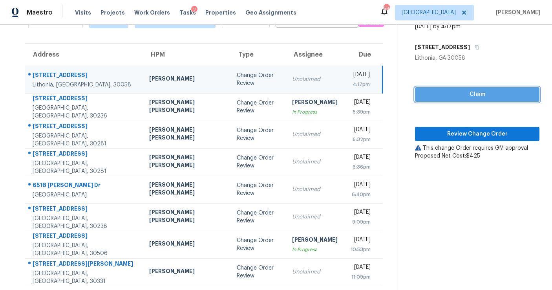
click at [458, 91] on span "Claim" at bounding box center [477, 94] width 112 height 10
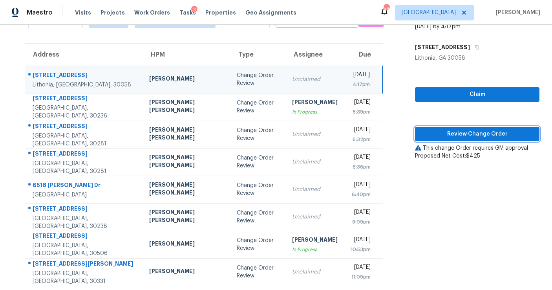
click at [451, 129] on span "Review Change Order" at bounding box center [477, 134] width 112 height 10
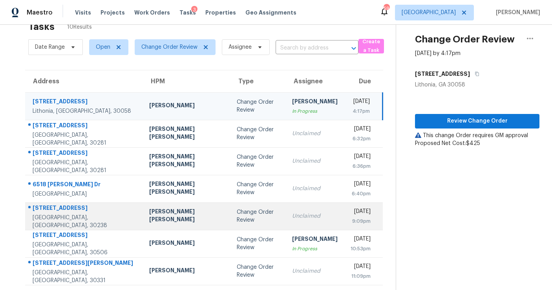
scroll to position [0, 0]
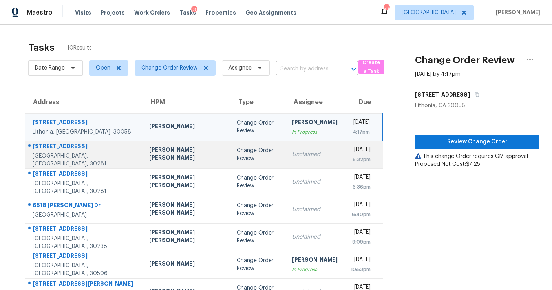
click at [286, 165] on td "Unclaimed" at bounding box center [315, 153] width 58 height 27
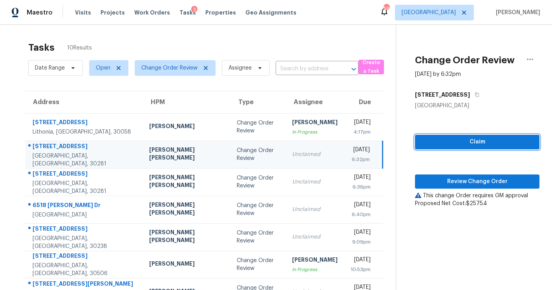
click at [465, 145] on span "Claim" at bounding box center [477, 142] width 112 height 10
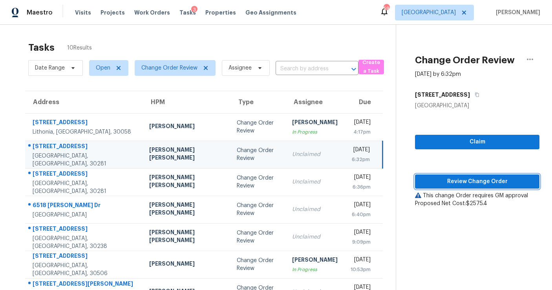
click at [459, 180] on span "Review Change Order" at bounding box center [477, 182] width 112 height 10
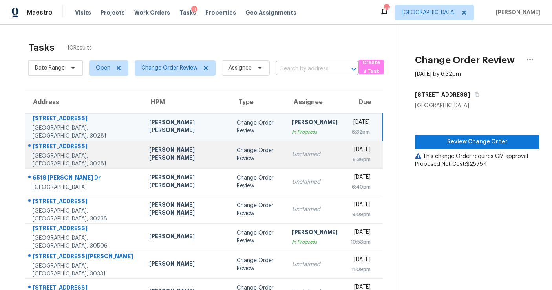
click at [237, 159] on td "Change Order Review" at bounding box center [257, 153] width 55 height 27
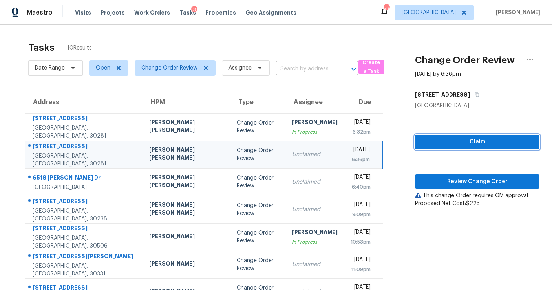
click at [463, 142] on span "Claim" at bounding box center [477, 142] width 112 height 10
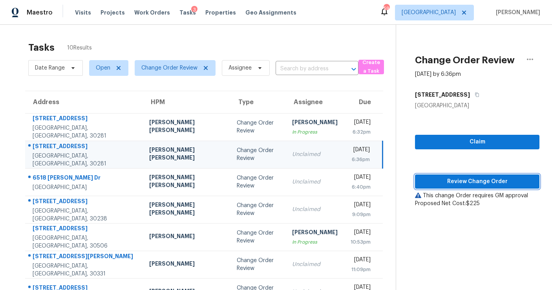
click at [459, 180] on span "Review Change Order" at bounding box center [477, 182] width 112 height 10
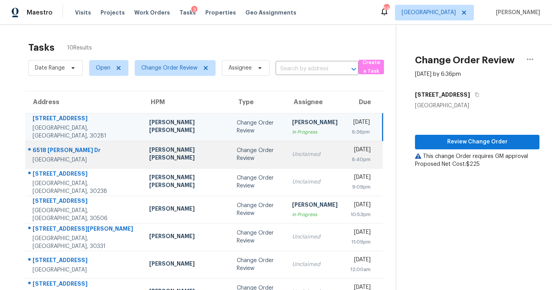
click at [238, 159] on td "Change Order Review" at bounding box center [257, 153] width 55 height 27
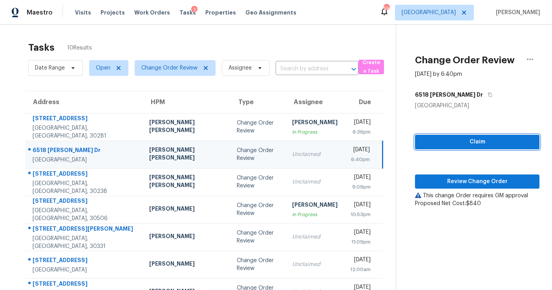
click at [438, 140] on span "Claim" at bounding box center [477, 142] width 112 height 10
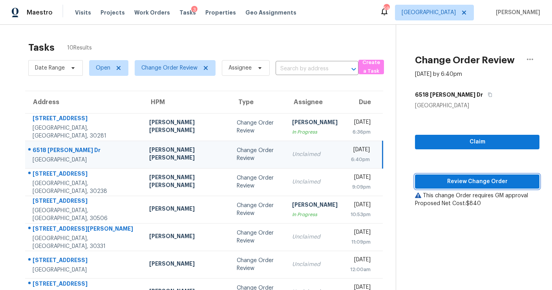
click at [443, 178] on span "Review Change Order" at bounding box center [477, 182] width 112 height 10
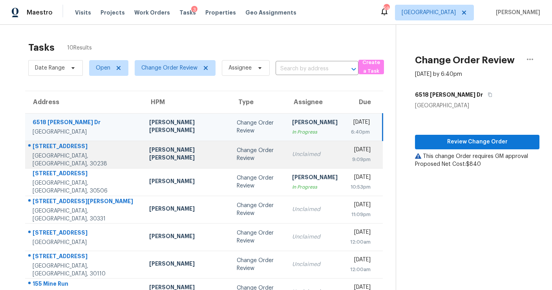
click at [237, 151] on div "Change Order Review" at bounding box center [258, 154] width 43 height 16
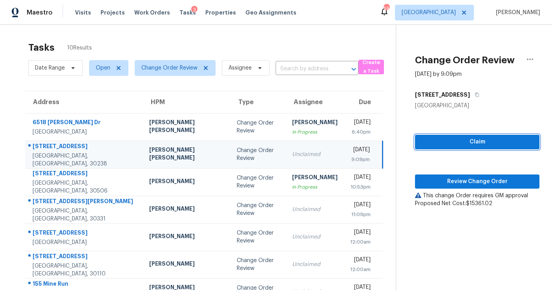
click at [456, 143] on span "Claim" at bounding box center [477, 142] width 112 height 10
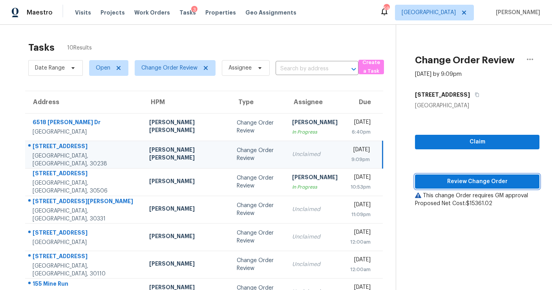
click at [455, 181] on span "Review Change Order" at bounding box center [477, 182] width 112 height 10
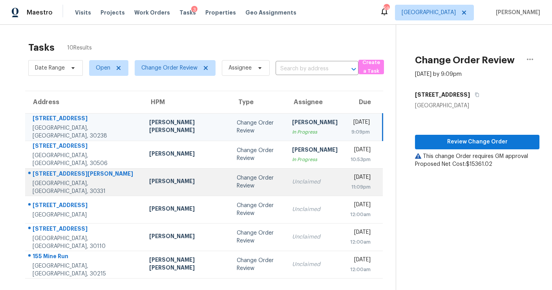
click at [292, 179] on div "Unclaimed" at bounding box center [315, 182] width 46 height 8
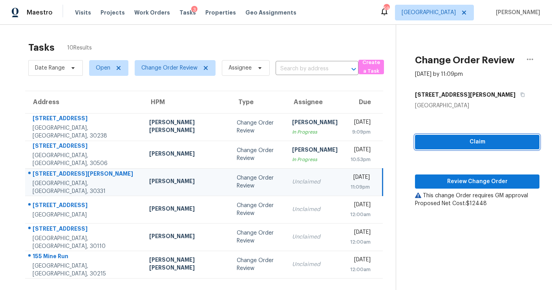
click at [436, 146] on span "Claim" at bounding box center [477, 142] width 112 height 10
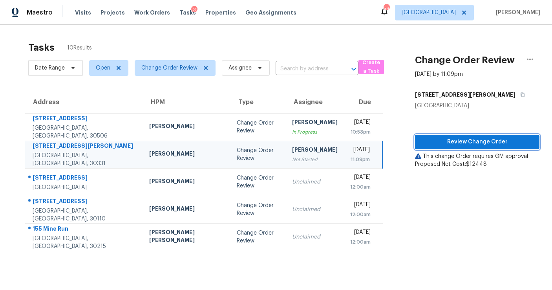
click at [451, 141] on span "Review Change Order" at bounding box center [477, 142] width 112 height 10
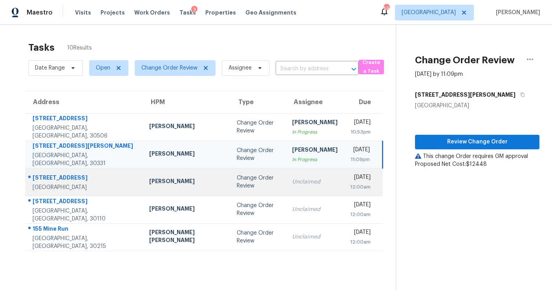
click at [292, 182] on div "Unclaimed" at bounding box center [315, 182] width 46 height 8
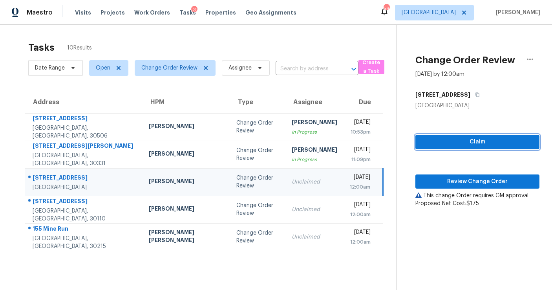
click at [436, 138] on span "Claim" at bounding box center [476, 142] width 111 height 10
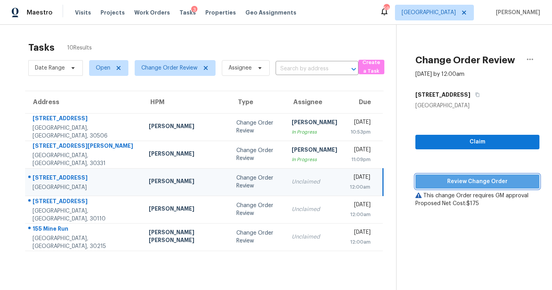
click at [443, 183] on span "Review Change Order" at bounding box center [476, 182] width 111 height 10
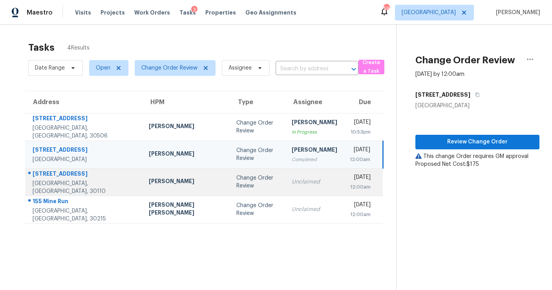
click at [236, 188] on div "Change Order Review" at bounding box center [257, 182] width 43 height 16
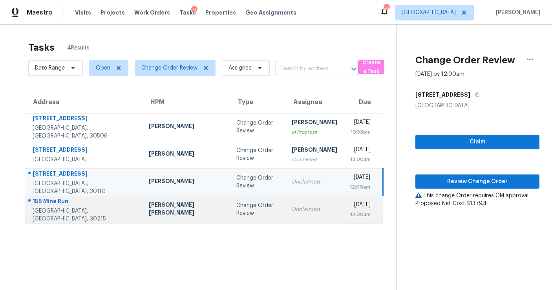
click at [236, 201] on div "Change Order Review" at bounding box center [257, 209] width 43 height 16
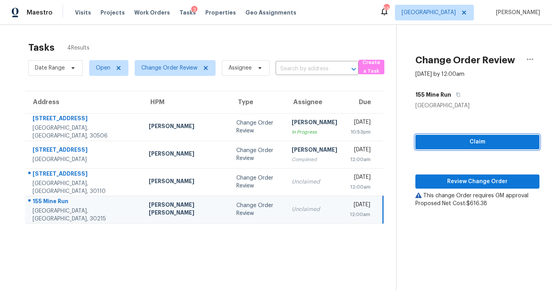
click at [438, 137] on span "Claim" at bounding box center [476, 142] width 111 height 10
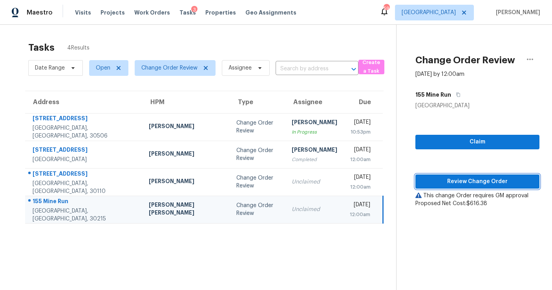
click at [441, 179] on span "Review Change Order" at bounding box center [476, 182] width 111 height 10
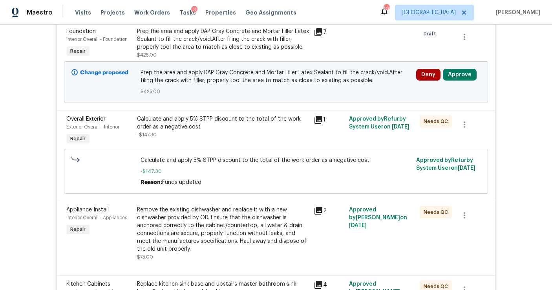
scroll to position [227, 0]
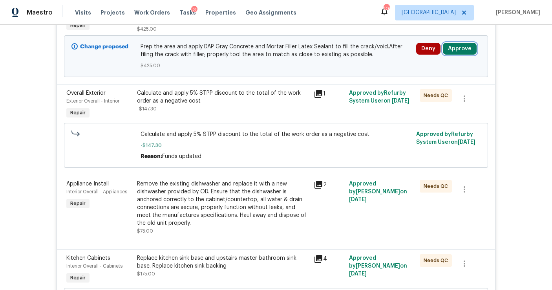
click at [461, 51] on button "Approve" at bounding box center [460, 49] width 34 height 12
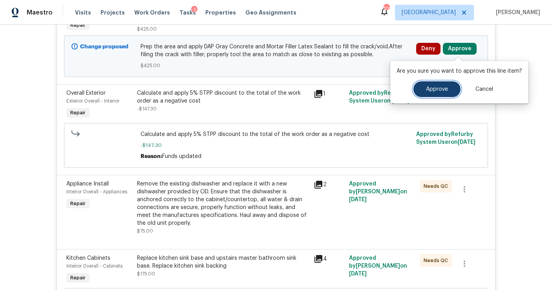
click at [428, 92] on button "Approve" at bounding box center [436, 89] width 47 height 16
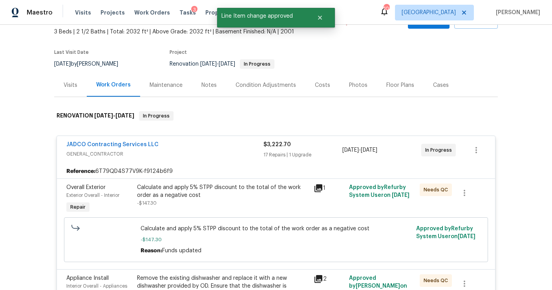
scroll to position [0, 0]
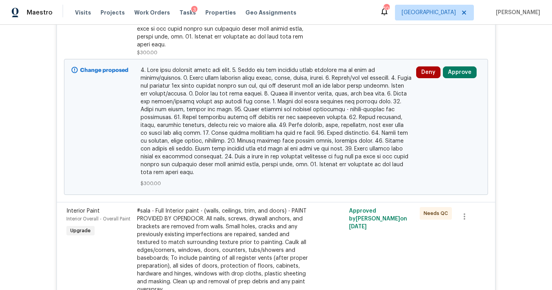
scroll to position [1124, 0]
click at [456, 66] on button "Approve" at bounding box center [460, 72] width 34 height 12
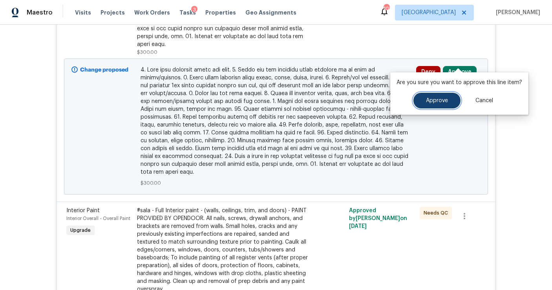
click at [437, 95] on button "Approve" at bounding box center [436, 101] width 47 height 16
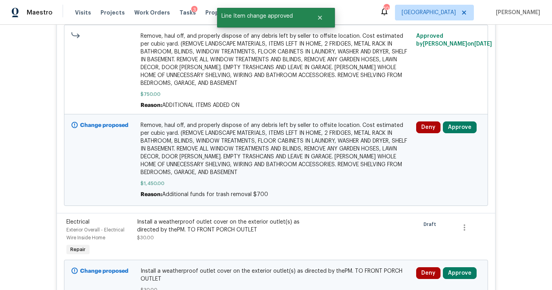
scroll to position [345, 0]
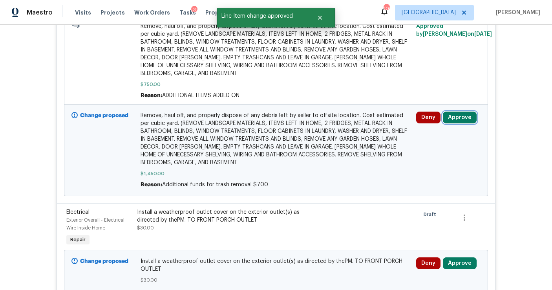
click at [452, 113] on button "Approve" at bounding box center [460, 117] width 34 height 12
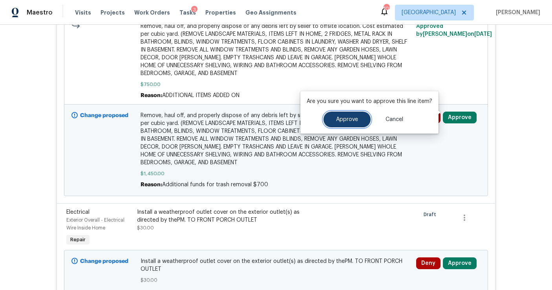
click at [355, 122] on button "Approve" at bounding box center [346, 119] width 47 height 16
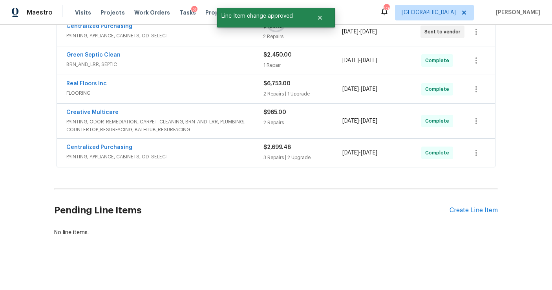
scroll to position [274, 0]
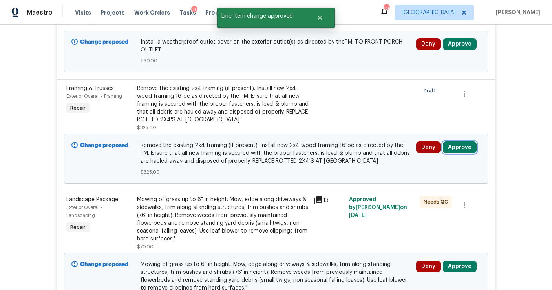
click at [455, 141] on button "Approve" at bounding box center [460, 147] width 34 height 12
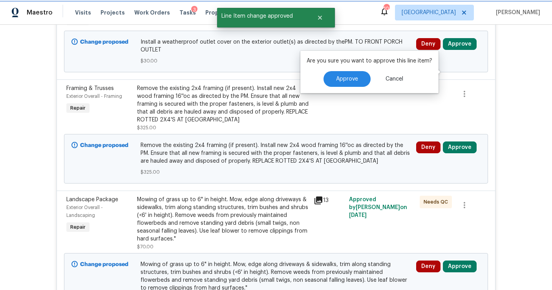
scroll to position [345, 0]
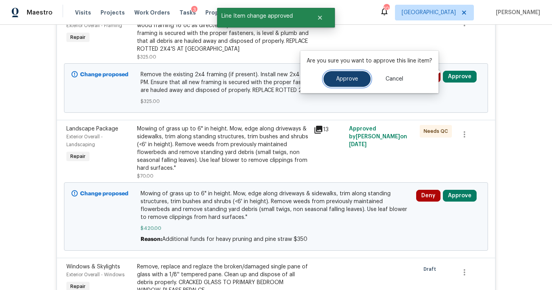
click at [356, 80] on span "Approve" at bounding box center [347, 79] width 22 height 6
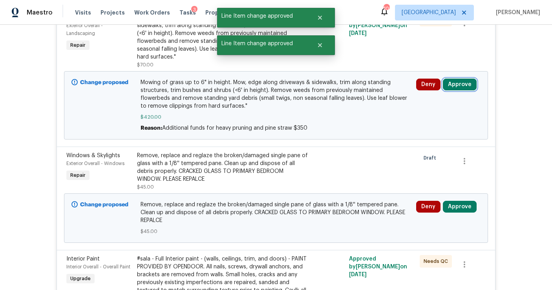
click at [456, 84] on button "Approve" at bounding box center [460, 84] width 34 height 12
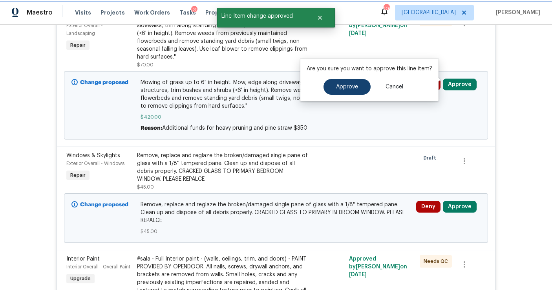
click at [363, 91] on button "Approve" at bounding box center [346, 87] width 47 height 16
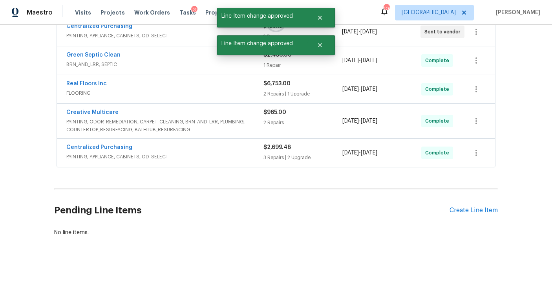
scroll to position [274, 0]
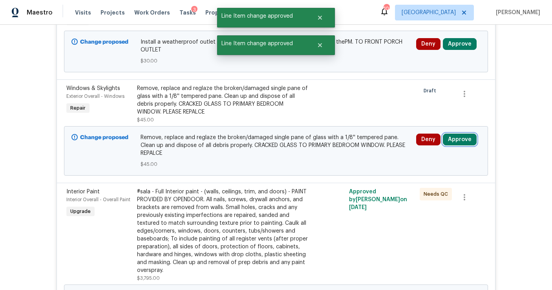
click at [447, 133] on button "Approve" at bounding box center [460, 139] width 34 height 12
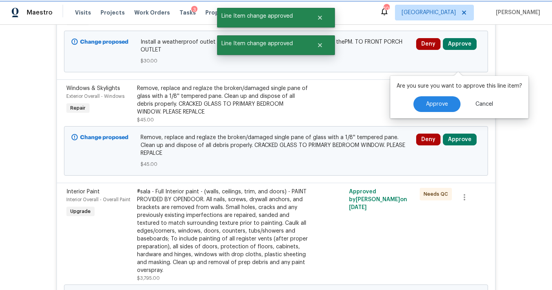
scroll to position [345, 0]
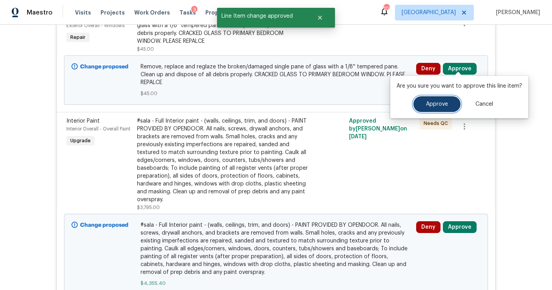
click at [433, 106] on span "Approve" at bounding box center [437, 104] width 22 height 6
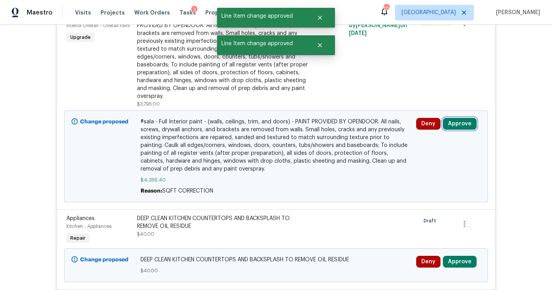
click at [457, 120] on button "Approve" at bounding box center [460, 124] width 34 height 12
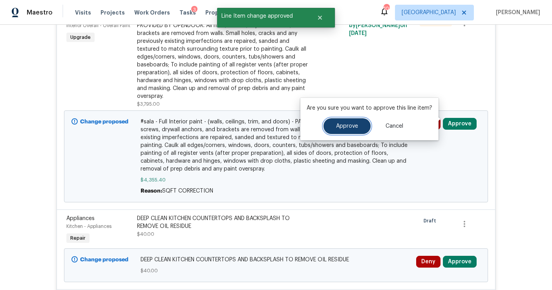
click at [352, 124] on span "Approve" at bounding box center [347, 126] width 22 height 6
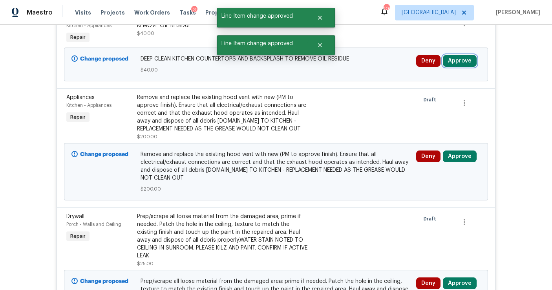
click at [452, 59] on button "Approve" at bounding box center [460, 61] width 34 height 12
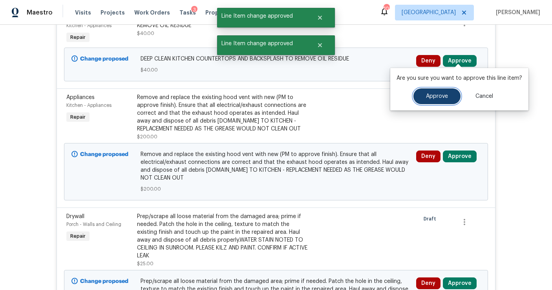
click at [431, 97] on span "Approve" at bounding box center [437, 96] width 22 height 6
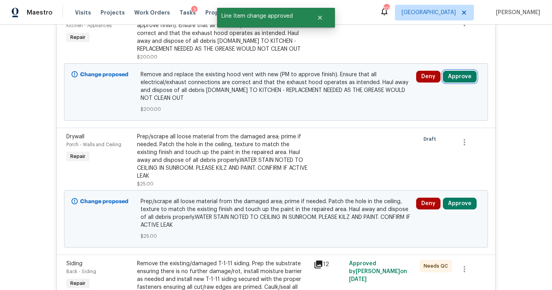
click at [460, 73] on button "Approve" at bounding box center [460, 77] width 34 height 12
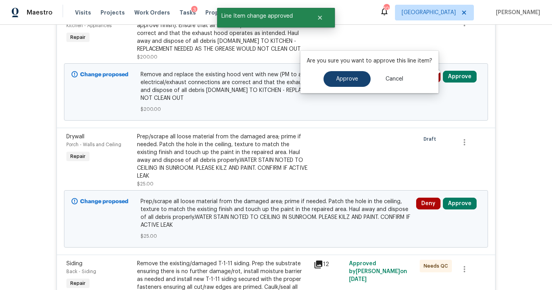
click at [343, 75] on button "Approve" at bounding box center [346, 79] width 47 height 16
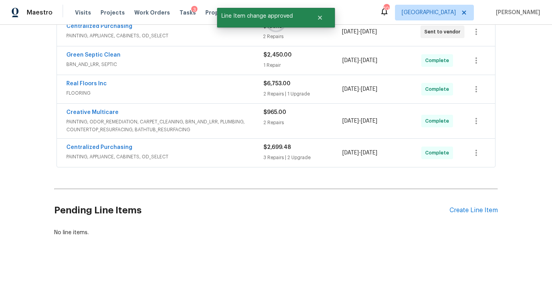
scroll to position [274, 0]
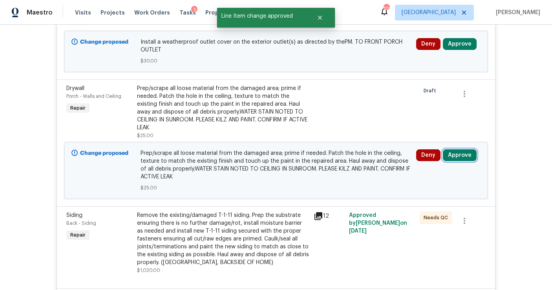
click at [456, 149] on button "Approve" at bounding box center [460, 155] width 34 height 12
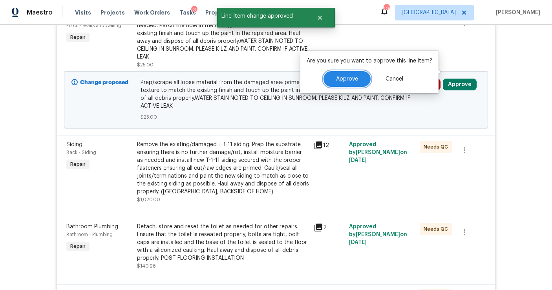
click at [358, 75] on button "Approve" at bounding box center [346, 79] width 47 height 16
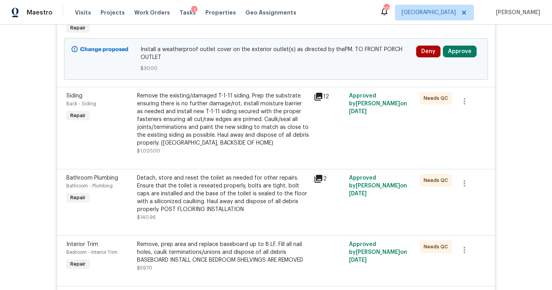
scroll to position [265, 0]
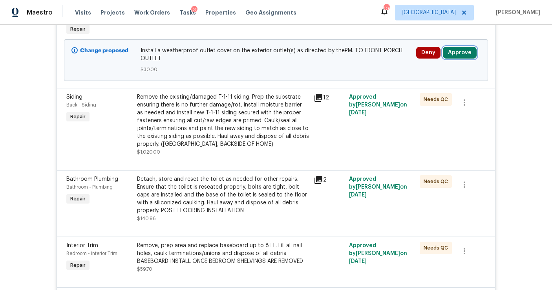
click at [460, 47] on button "Approve" at bounding box center [460, 53] width 34 height 12
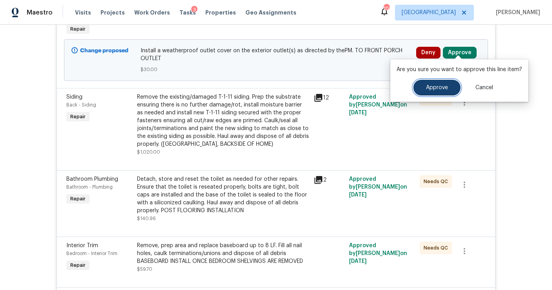
click at [432, 86] on span "Approve" at bounding box center [437, 88] width 22 height 6
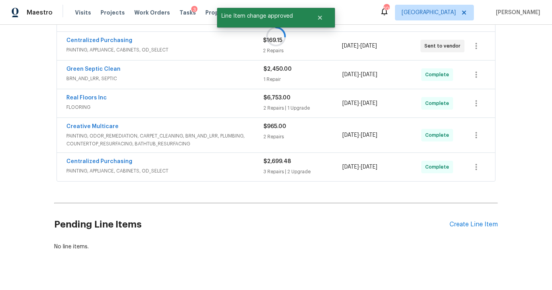
scroll to position [270, 0]
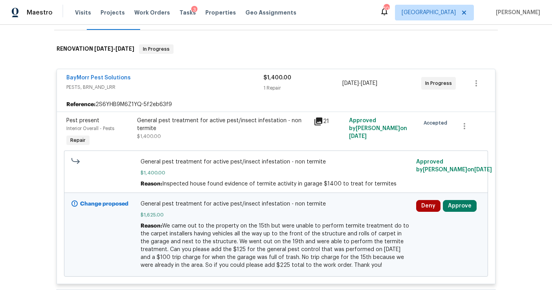
scroll to position [133, 0]
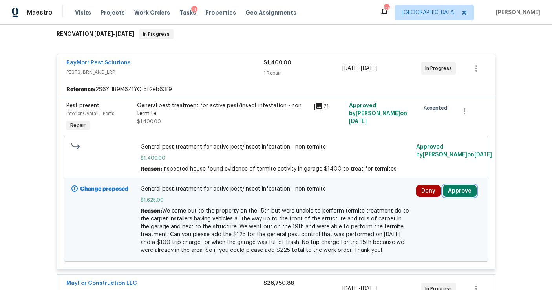
click at [462, 185] on button "Approve" at bounding box center [460, 191] width 34 height 12
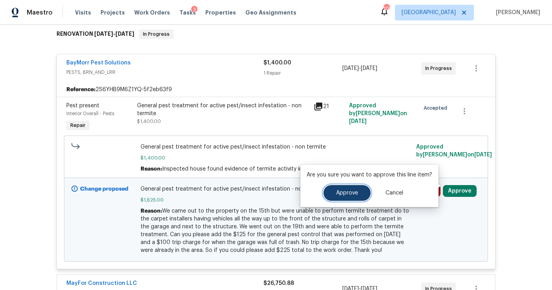
click at [343, 197] on button "Approve" at bounding box center [346, 193] width 47 height 16
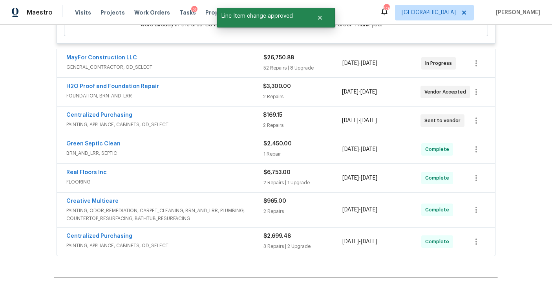
scroll to position [441, 0]
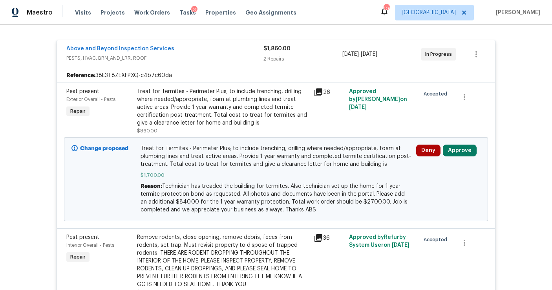
scroll to position [153, 0]
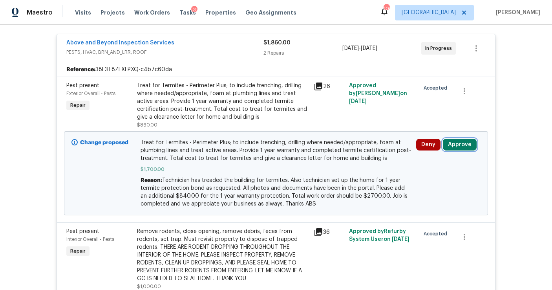
click at [458, 139] on button "Approve" at bounding box center [460, 145] width 34 height 12
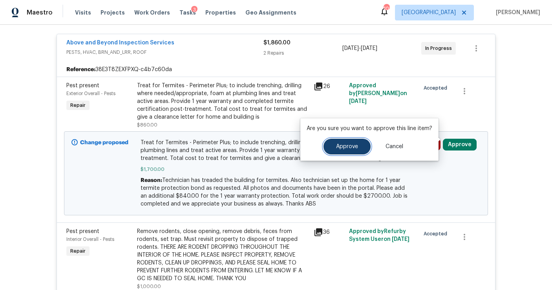
click at [342, 145] on span "Approve" at bounding box center [347, 147] width 22 height 6
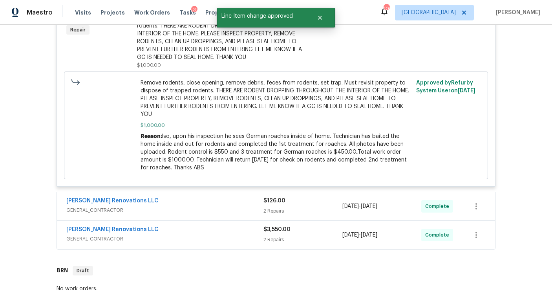
scroll to position [557, 0]
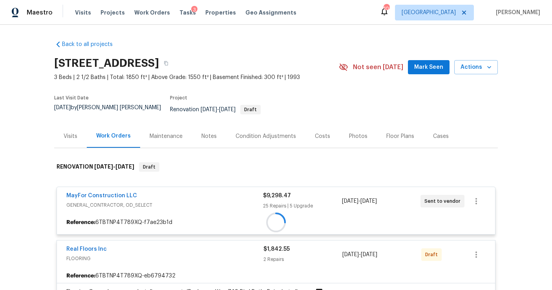
scroll to position [158, 0]
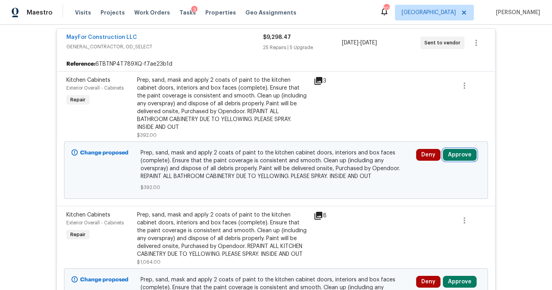
click at [450, 150] on button "Approve" at bounding box center [460, 155] width 34 height 12
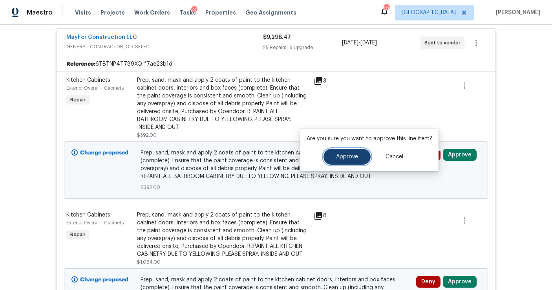
click at [350, 162] on button "Approve" at bounding box center [346, 157] width 47 height 16
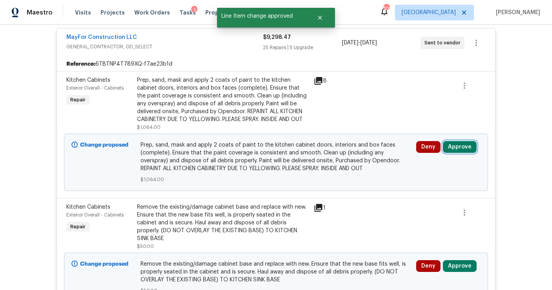
click at [463, 146] on button "Approve" at bounding box center [460, 147] width 34 height 12
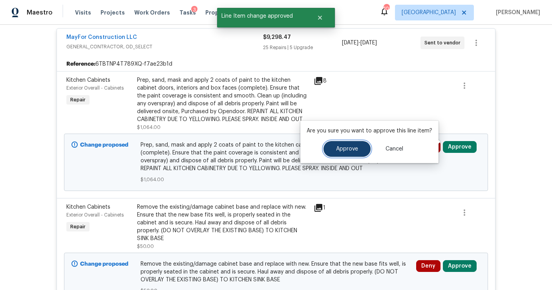
click at [349, 142] on button "Approve" at bounding box center [346, 149] width 47 height 16
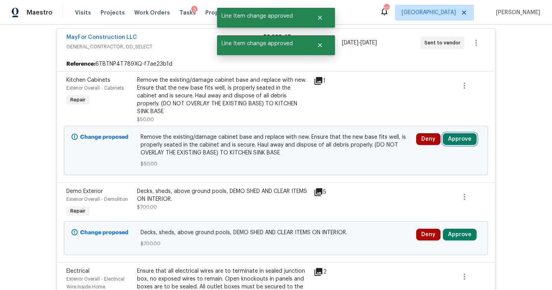
click at [454, 133] on button "Approve" at bounding box center [460, 139] width 34 height 12
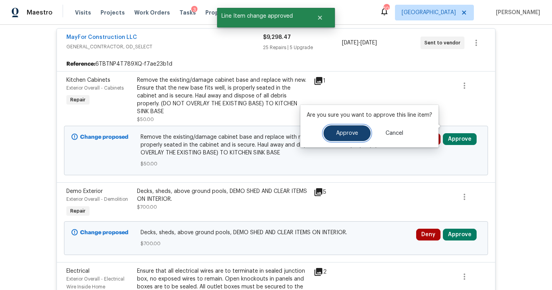
click at [348, 133] on span "Approve" at bounding box center [347, 133] width 22 height 6
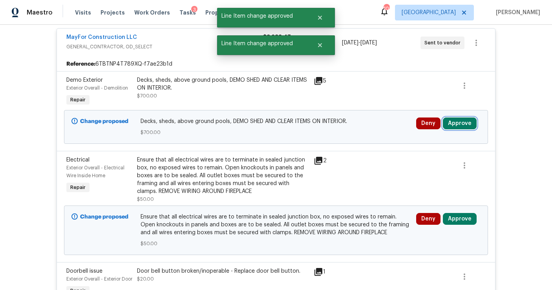
click at [458, 117] on button "Approve" at bounding box center [460, 123] width 34 height 12
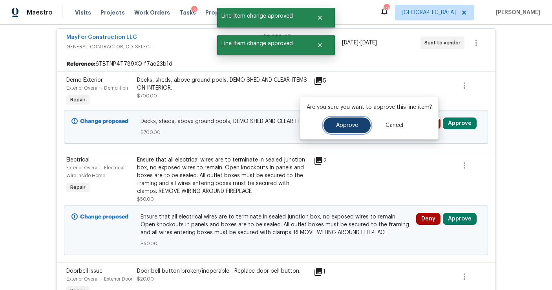
click at [351, 124] on span "Approve" at bounding box center [347, 125] width 22 height 6
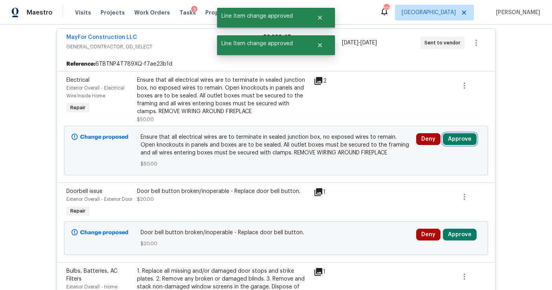
click at [454, 133] on button "Approve" at bounding box center [460, 139] width 34 height 12
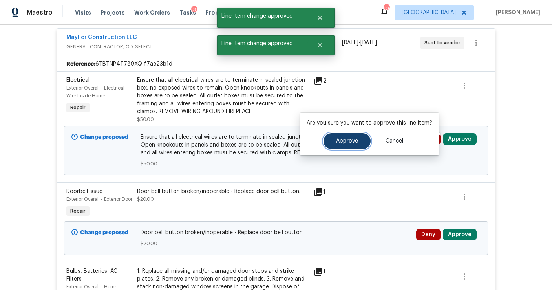
click at [357, 142] on button "Approve" at bounding box center [346, 141] width 47 height 16
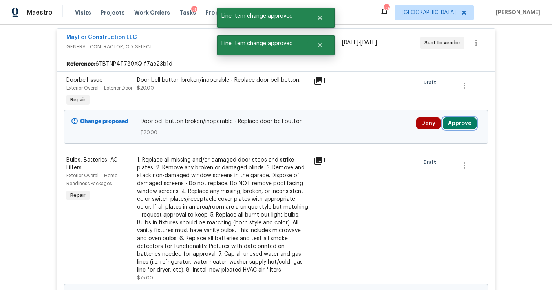
click at [453, 125] on button "Approve" at bounding box center [460, 123] width 34 height 12
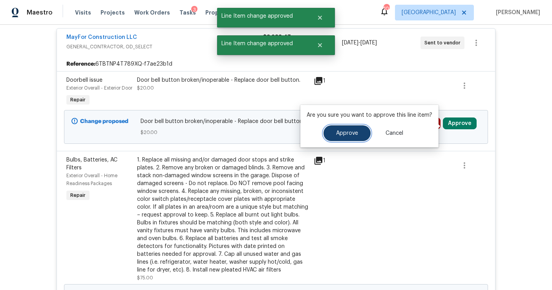
click at [353, 135] on span "Approve" at bounding box center [347, 133] width 22 height 6
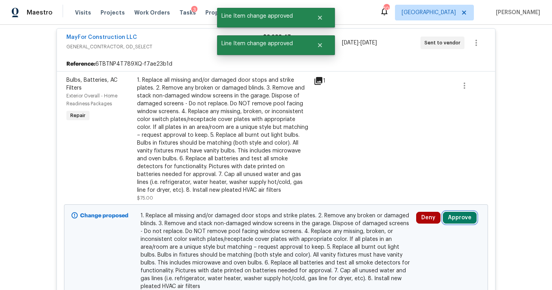
click at [460, 213] on button "Approve" at bounding box center [460, 218] width 34 height 12
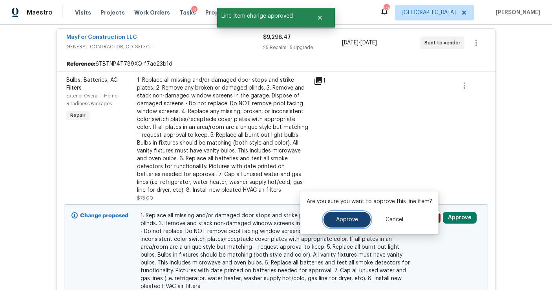
click at [347, 217] on span "Approve" at bounding box center [347, 220] width 22 height 6
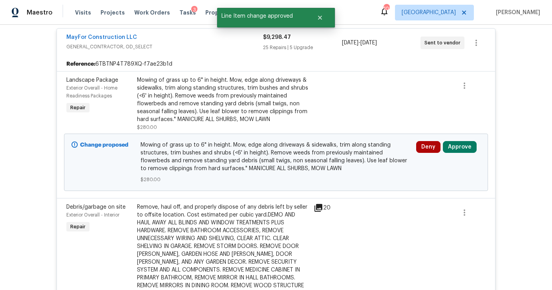
scroll to position [188, 0]
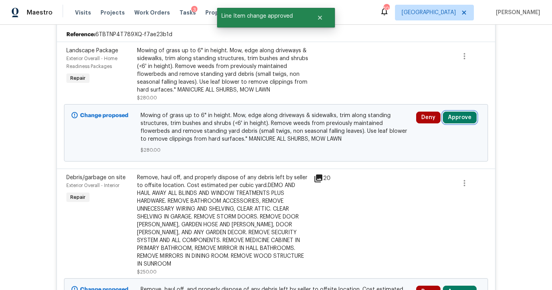
click at [459, 111] on button "Approve" at bounding box center [460, 117] width 34 height 12
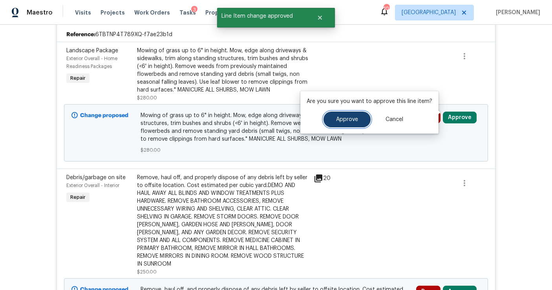
click at [347, 124] on button "Approve" at bounding box center [346, 119] width 47 height 16
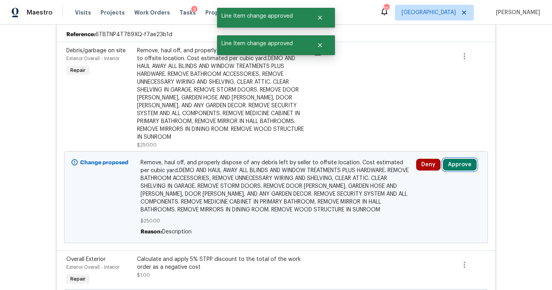
click at [456, 159] on button "Approve" at bounding box center [460, 165] width 34 height 12
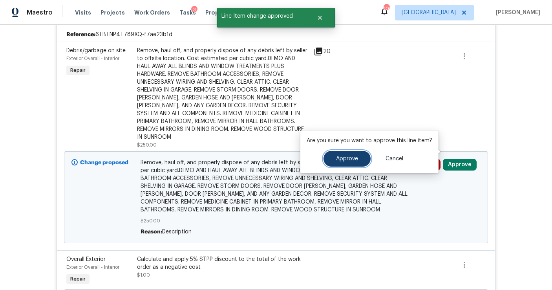
click at [361, 160] on button "Approve" at bounding box center [346, 159] width 47 height 16
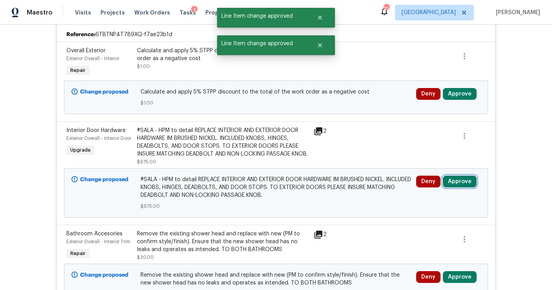
click at [456, 184] on button "Approve" at bounding box center [460, 181] width 34 height 12
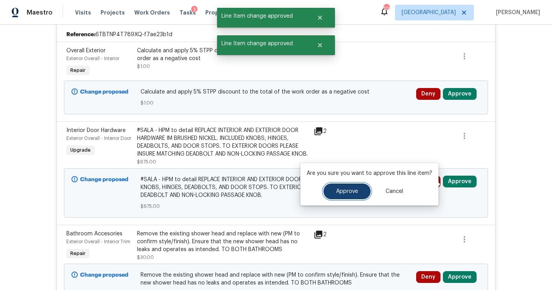
click at [355, 192] on span "Approve" at bounding box center [347, 191] width 22 height 6
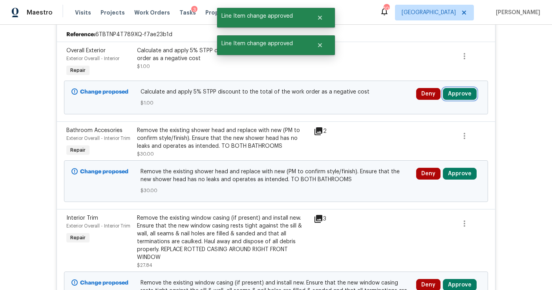
click at [457, 89] on button "Approve" at bounding box center [460, 94] width 34 height 12
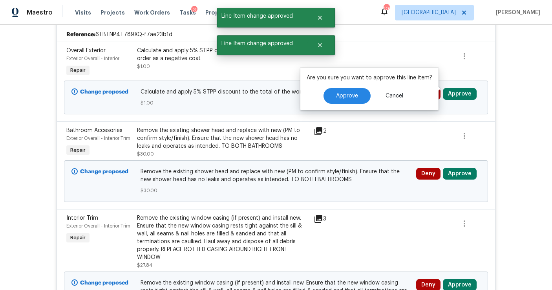
click at [370, 92] on div "Approve Cancel" at bounding box center [369, 96] width 126 height 16
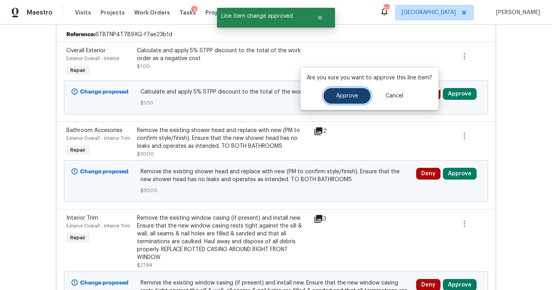
click at [356, 97] on button "Approve" at bounding box center [346, 96] width 47 height 16
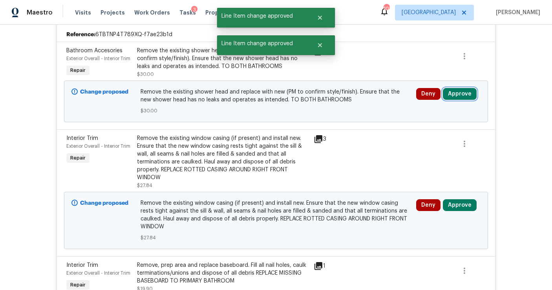
click at [454, 88] on button "Approve" at bounding box center [460, 94] width 34 height 12
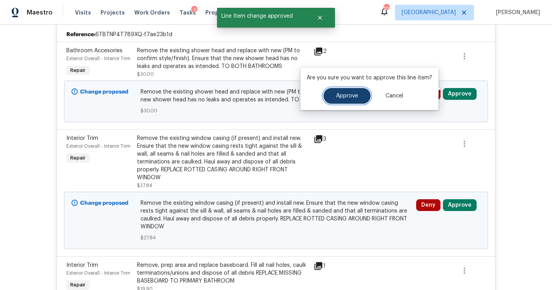
click at [354, 97] on span "Approve" at bounding box center [347, 96] width 22 height 6
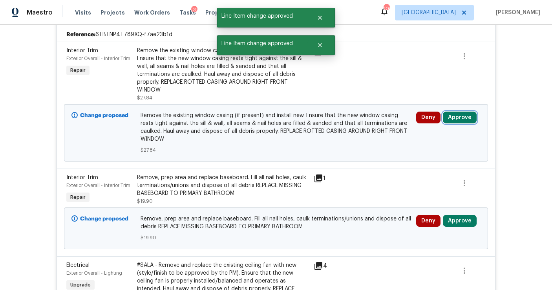
click at [454, 114] on button "Approve" at bounding box center [460, 117] width 34 height 12
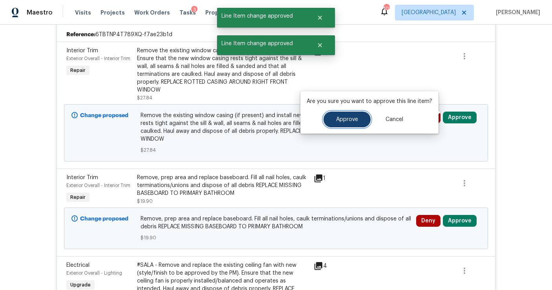
click at [353, 120] on span "Approve" at bounding box center [347, 120] width 22 height 6
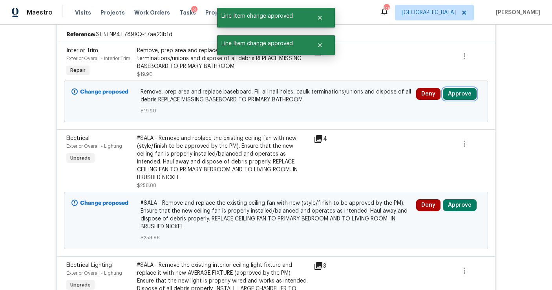
click at [451, 88] on button "Approve" at bounding box center [460, 94] width 34 height 12
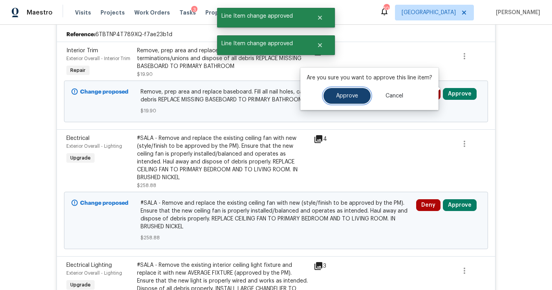
click at [354, 97] on span "Approve" at bounding box center [347, 96] width 22 height 6
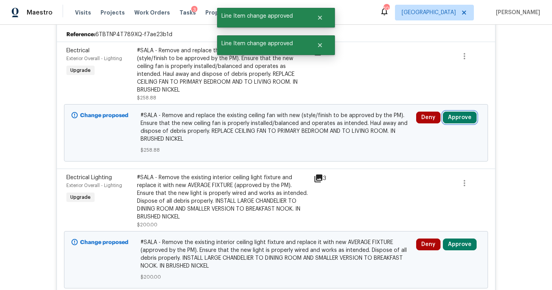
click at [455, 111] on button "Approve" at bounding box center [460, 117] width 34 height 12
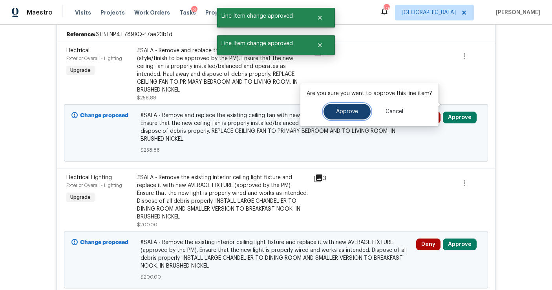
click at [354, 115] on button "Approve" at bounding box center [346, 112] width 47 height 16
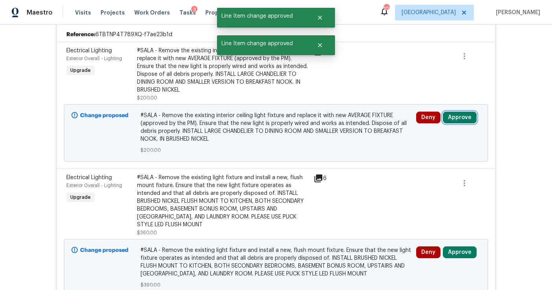
click at [456, 112] on button "Approve" at bounding box center [460, 117] width 34 height 12
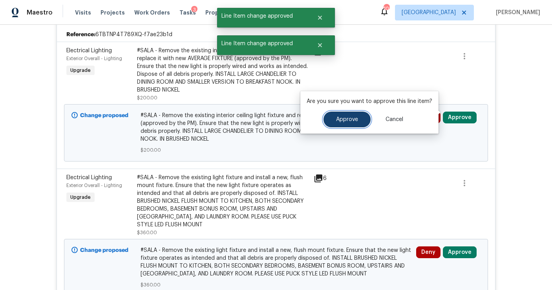
click at [349, 122] on span "Approve" at bounding box center [347, 120] width 22 height 6
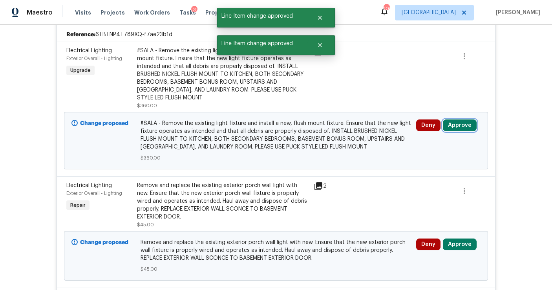
click at [456, 119] on button "Approve" at bounding box center [460, 125] width 34 height 12
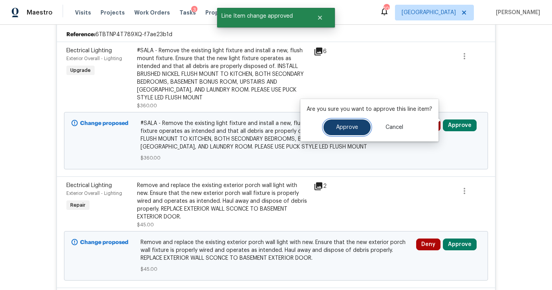
click at [351, 131] on button "Approve" at bounding box center [346, 127] width 47 height 16
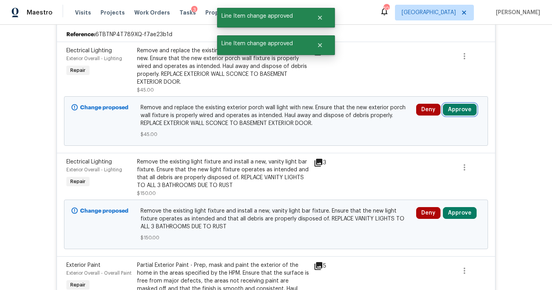
click at [451, 104] on button "Approve" at bounding box center [460, 110] width 34 height 12
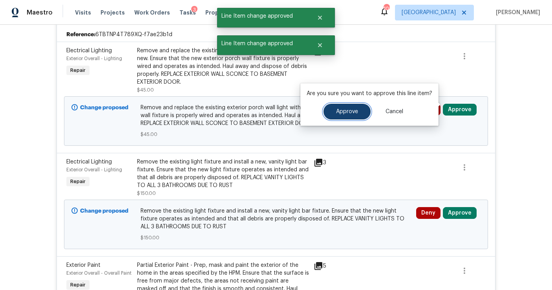
click at [352, 111] on span "Approve" at bounding box center [347, 112] width 22 height 6
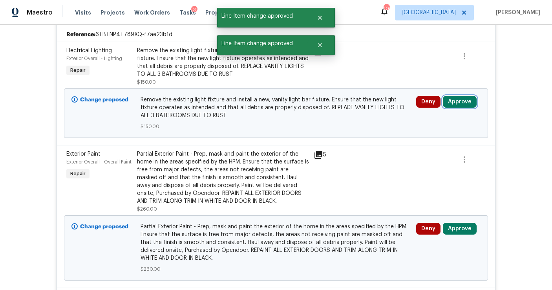
click at [457, 96] on button "Approve" at bounding box center [460, 102] width 34 height 12
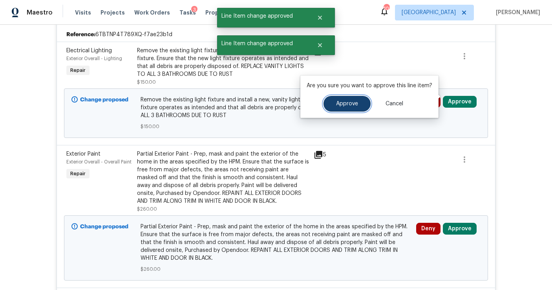
click at [345, 106] on span "Approve" at bounding box center [347, 104] width 22 height 6
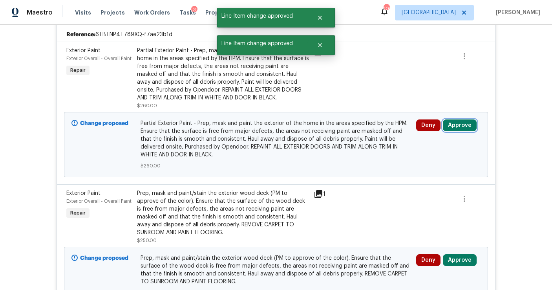
click at [455, 122] on button "Approve" at bounding box center [460, 125] width 34 height 12
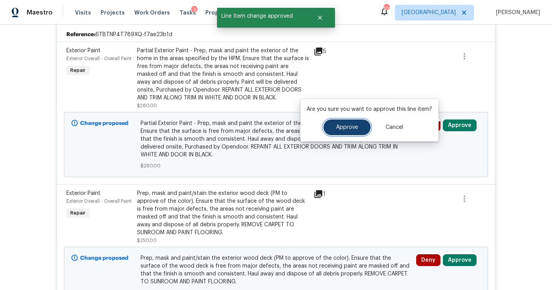
click at [349, 125] on span "Approve" at bounding box center [347, 127] width 22 height 6
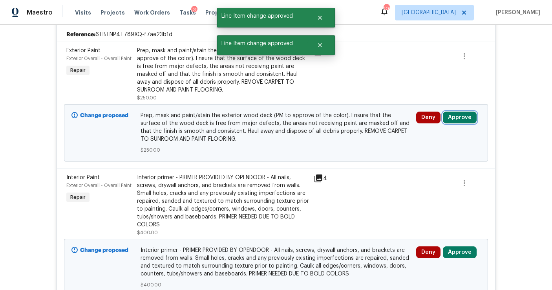
click at [457, 111] on button "Approve" at bounding box center [460, 117] width 34 height 12
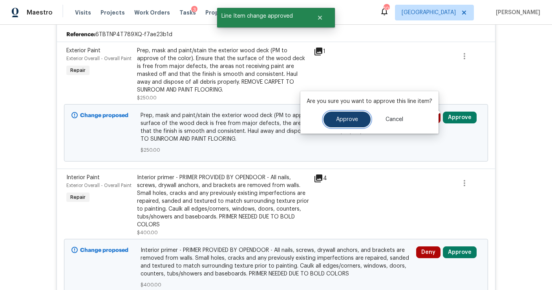
click at [352, 121] on span "Approve" at bounding box center [347, 120] width 22 height 6
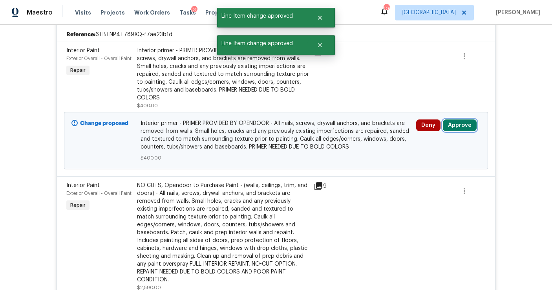
click at [451, 125] on button "Approve" at bounding box center [460, 125] width 34 height 12
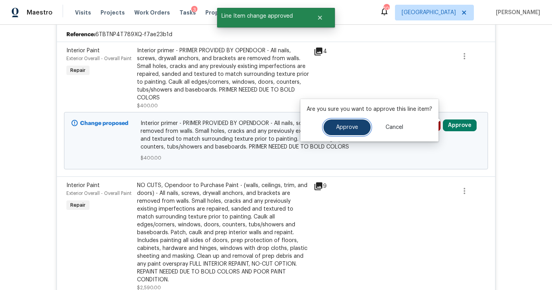
click at [345, 126] on span "Approve" at bounding box center [347, 127] width 22 height 6
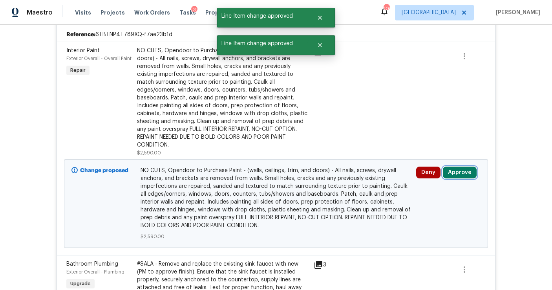
click at [452, 166] on button "Approve" at bounding box center [460, 172] width 34 height 12
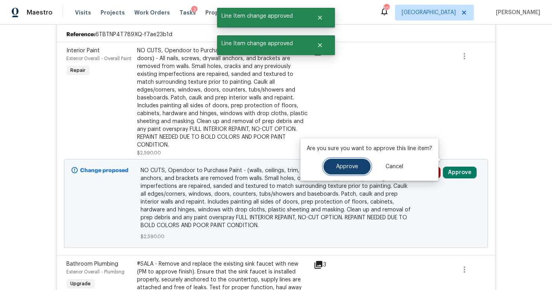
click at [351, 160] on button "Approve" at bounding box center [346, 167] width 47 height 16
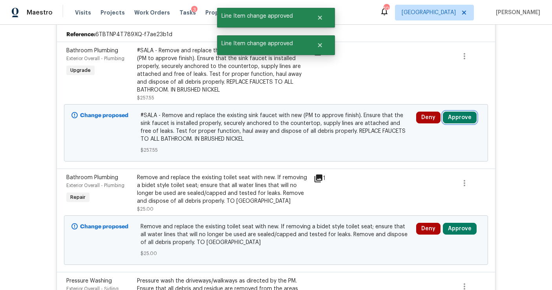
click at [458, 113] on button "Approve" at bounding box center [460, 117] width 34 height 12
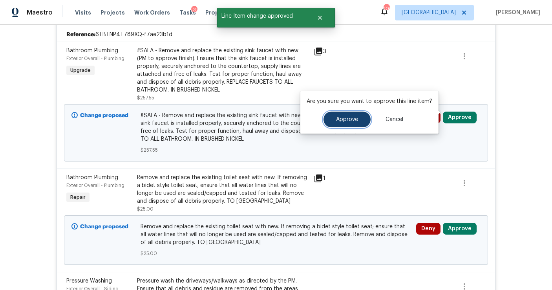
click at [349, 121] on span "Approve" at bounding box center [347, 120] width 22 height 6
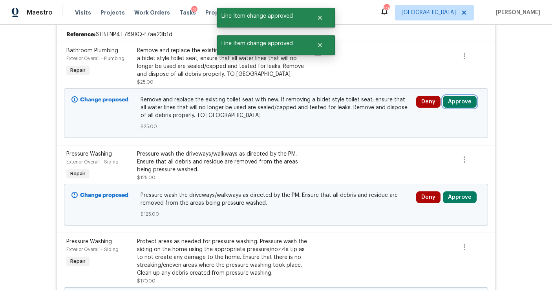
click at [460, 100] on button "Approve" at bounding box center [460, 102] width 34 height 12
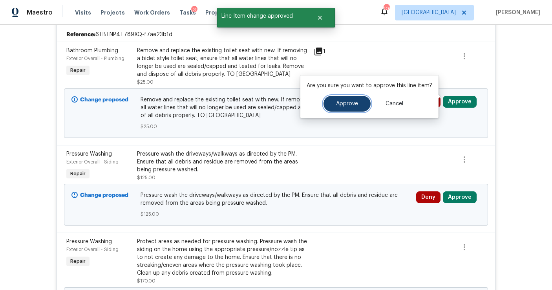
click at [345, 103] on span "Approve" at bounding box center [347, 104] width 22 height 6
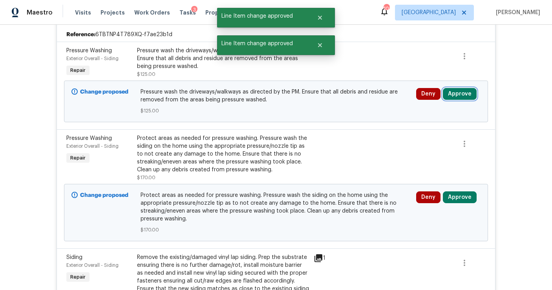
click at [465, 88] on button "Approve" at bounding box center [460, 94] width 34 height 12
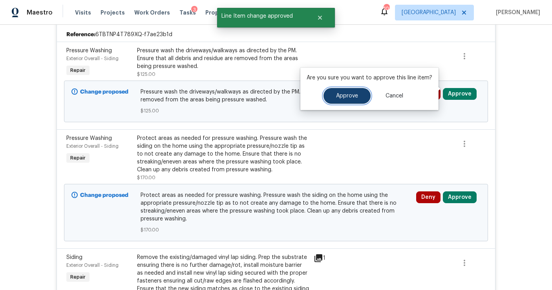
click at [356, 99] on button "Approve" at bounding box center [346, 96] width 47 height 16
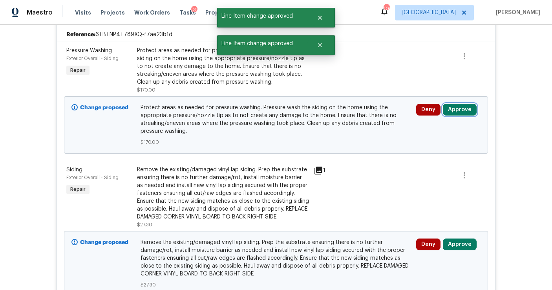
click at [458, 105] on button "Approve" at bounding box center [460, 110] width 34 height 12
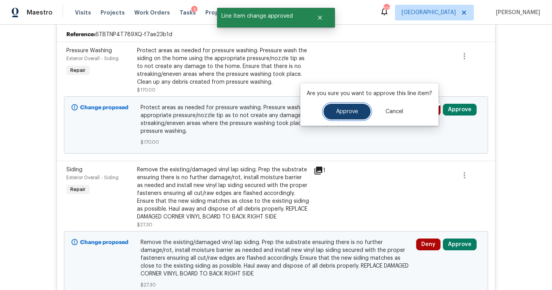
click at [358, 105] on button "Approve" at bounding box center [346, 112] width 47 height 16
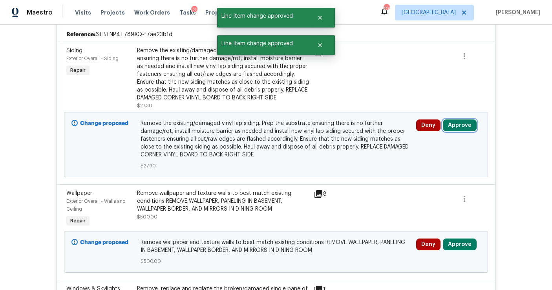
click at [456, 120] on button "Approve" at bounding box center [460, 125] width 34 height 12
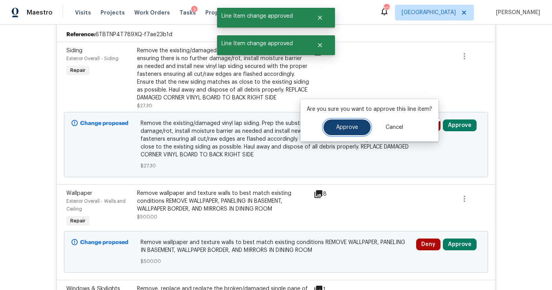
click at [361, 131] on button "Approve" at bounding box center [346, 127] width 47 height 16
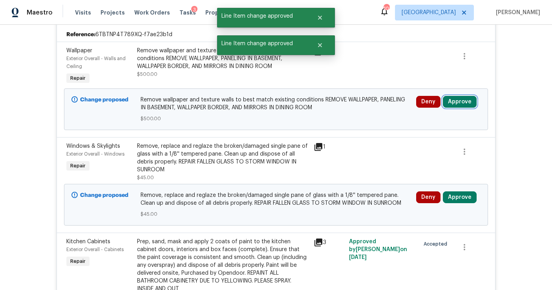
click at [459, 99] on button "Approve" at bounding box center [460, 102] width 34 height 12
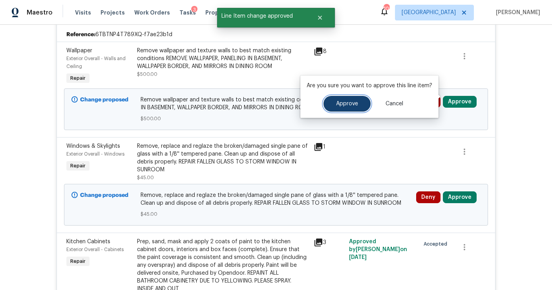
click at [356, 104] on button "Approve" at bounding box center [346, 104] width 47 height 16
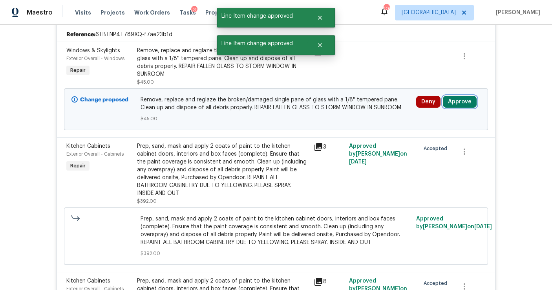
click at [456, 99] on button "Approve" at bounding box center [460, 102] width 34 height 12
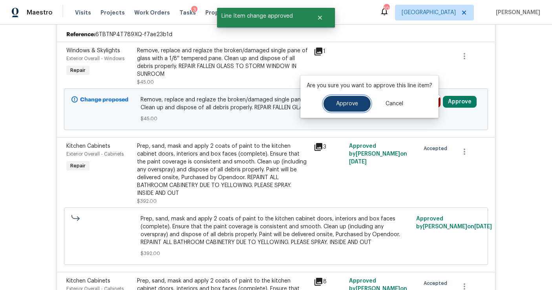
click at [334, 108] on button "Approve" at bounding box center [346, 104] width 47 height 16
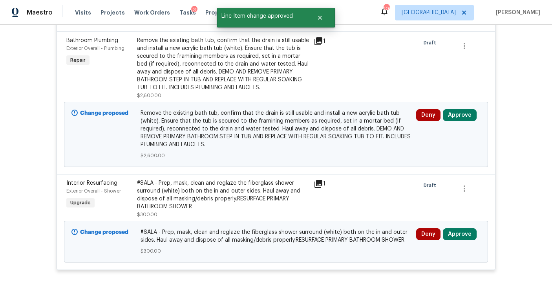
scroll to position [4802, 0]
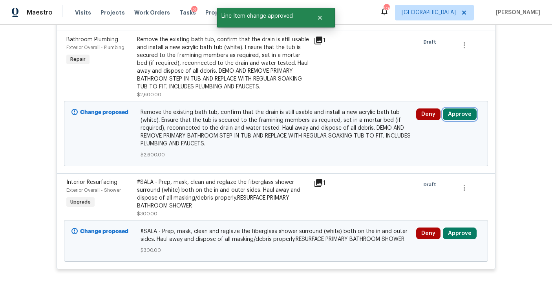
click at [452, 108] on button "Approve" at bounding box center [460, 114] width 34 height 12
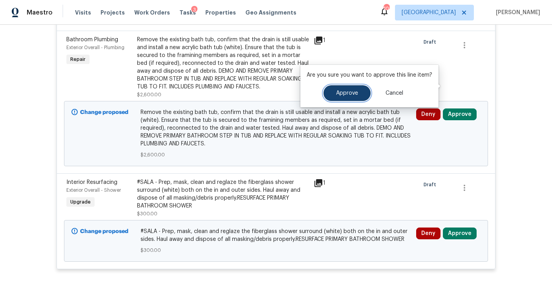
click at [356, 95] on button "Approve" at bounding box center [346, 93] width 47 height 16
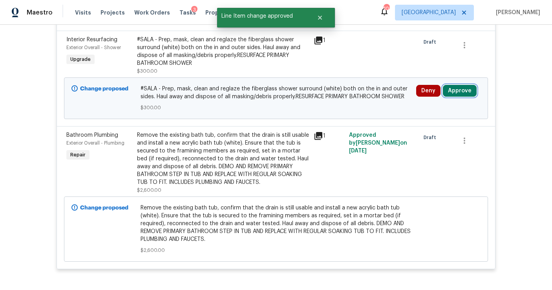
click at [456, 85] on button "Approve" at bounding box center [460, 91] width 34 height 12
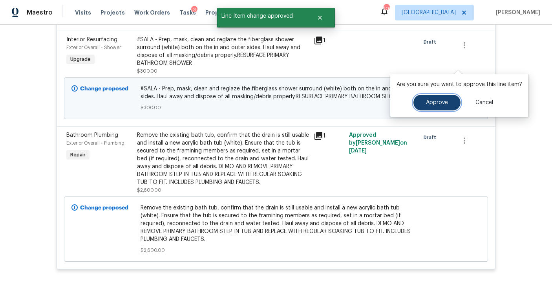
click at [426, 104] on span "Approve" at bounding box center [437, 103] width 22 height 6
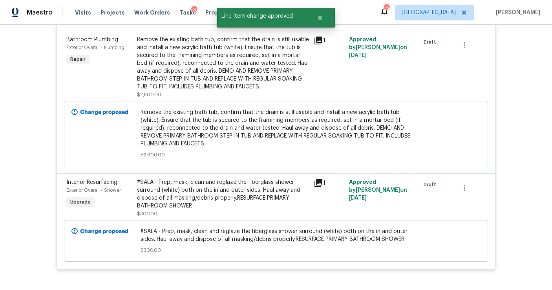
scroll to position [4707, 0]
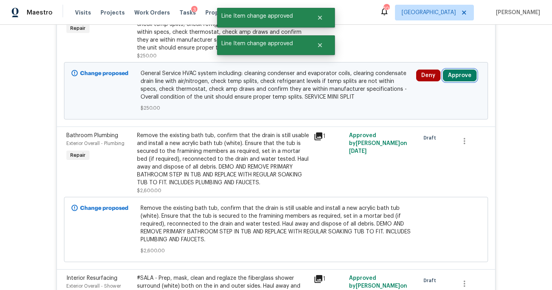
click at [457, 69] on button "Approve" at bounding box center [460, 75] width 34 height 12
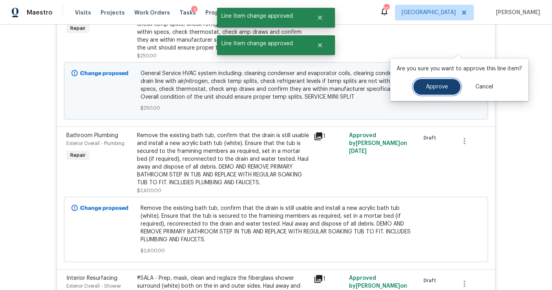
click at [439, 86] on span "Approve" at bounding box center [437, 87] width 22 height 6
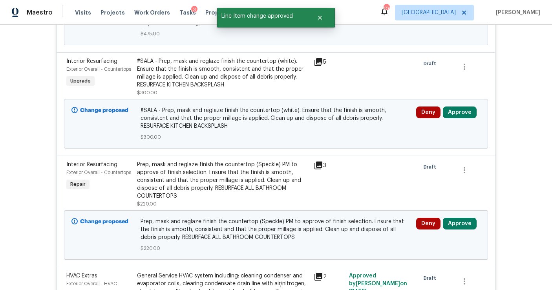
scroll to position [4432, 0]
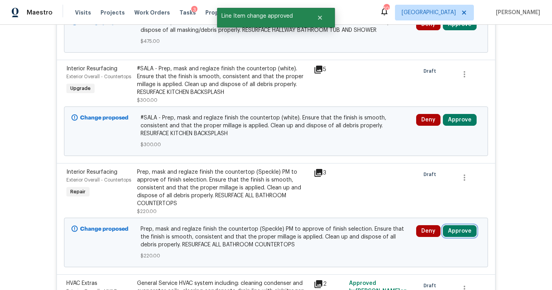
click at [458, 225] on button "Approve" at bounding box center [460, 231] width 34 height 12
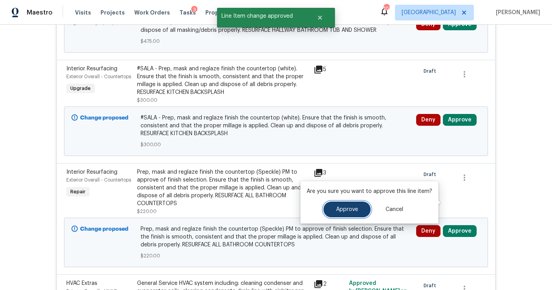
click at [343, 208] on span "Approve" at bounding box center [347, 209] width 22 height 6
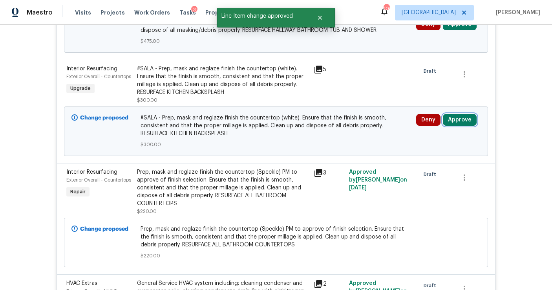
click at [462, 114] on button "Approve" at bounding box center [460, 120] width 34 height 12
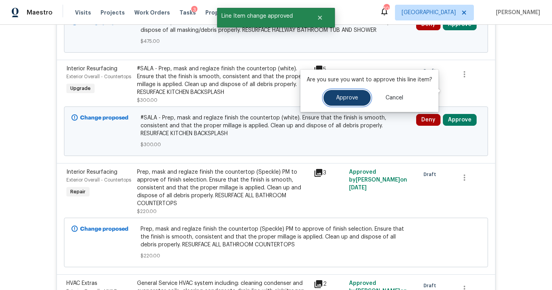
click at [353, 95] on span "Approve" at bounding box center [347, 98] width 22 height 6
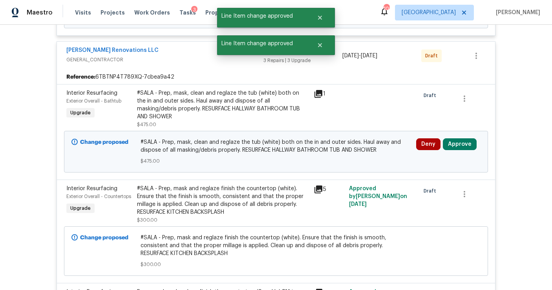
scroll to position [4298, 0]
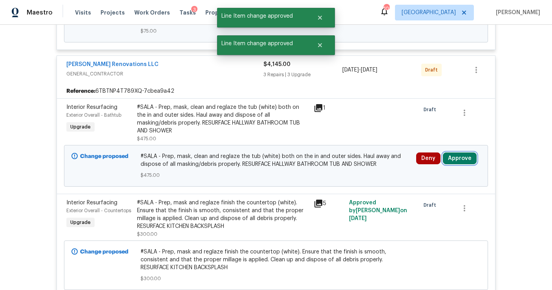
click at [459, 152] on button "Approve" at bounding box center [460, 158] width 34 height 12
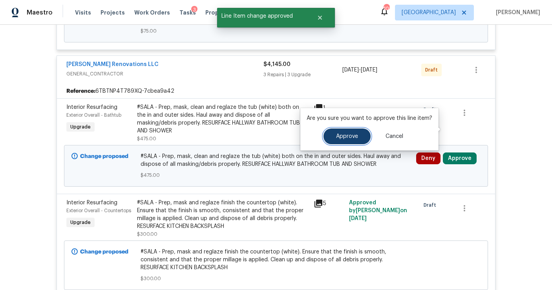
click at [356, 136] on span "Approve" at bounding box center [347, 136] width 22 height 6
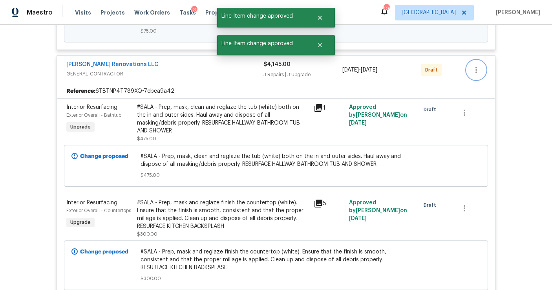
click at [474, 65] on icon "button" at bounding box center [475, 69] width 9 height 9
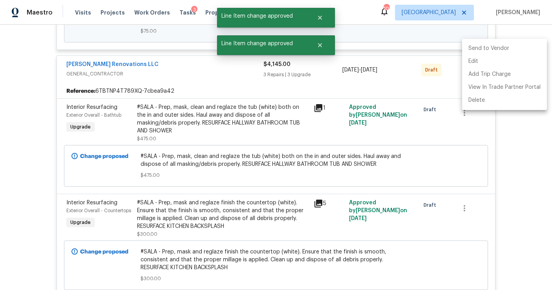
click at [475, 51] on li "Send to Vendor" at bounding box center [504, 48] width 85 height 13
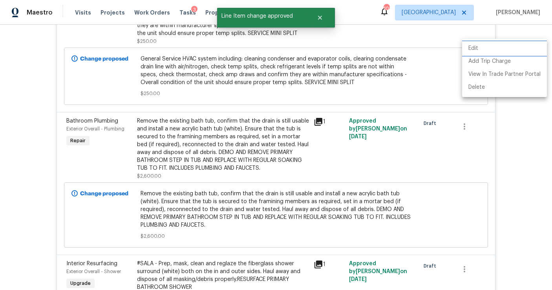
scroll to position [3875, 0]
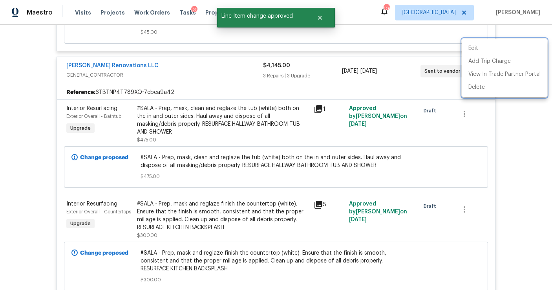
click at [525, 154] on div at bounding box center [276, 145] width 552 height 290
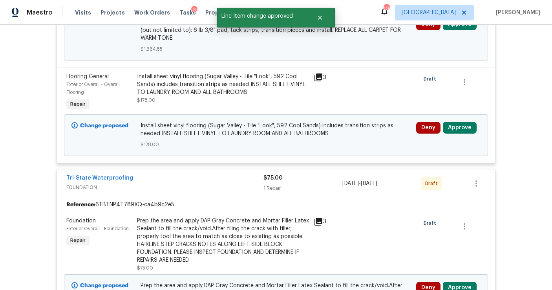
scroll to position [4734, 0]
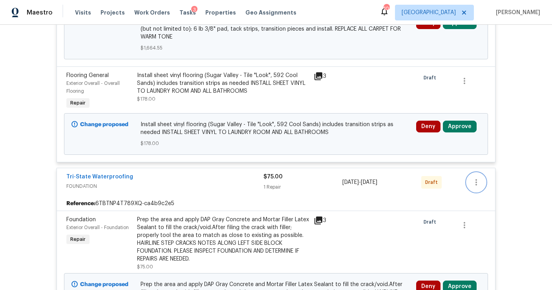
click at [482, 173] on button "button" at bounding box center [476, 182] width 19 height 19
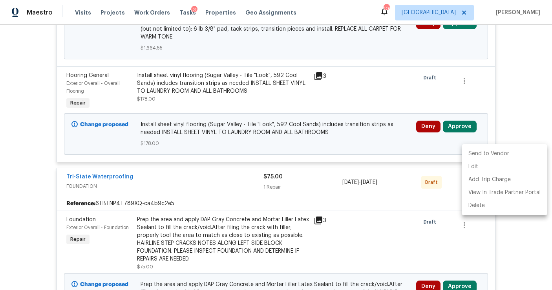
click at [483, 150] on li "Send to Vendor" at bounding box center [504, 153] width 85 height 13
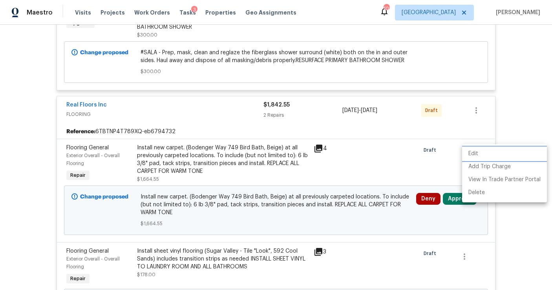
scroll to position [3769, 0]
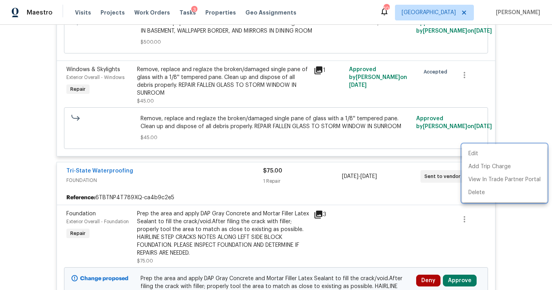
click at [458, 256] on div at bounding box center [276, 145] width 552 height 290
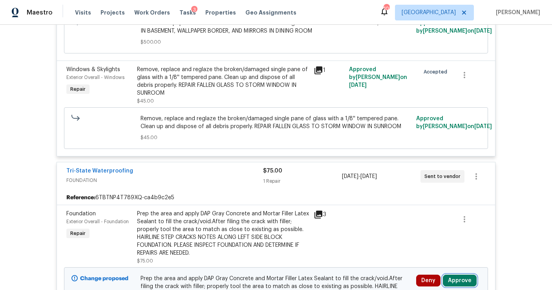
click at [458, 274] on button "Approve" at bounding box center [460, 280] width 34 height 12
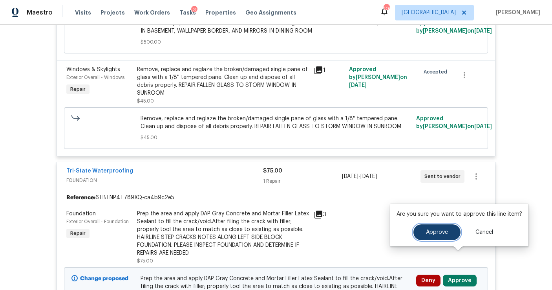
click at [431, 234] on span "Approve" at bounding box center [437, 232] width 22 height 6
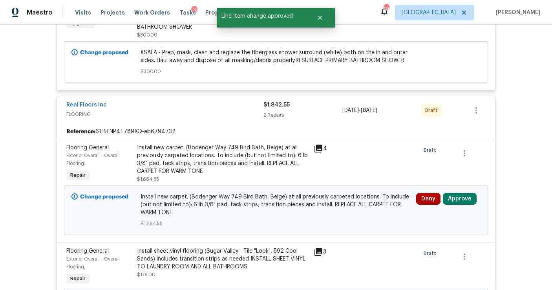
scroll to position [4733, 0]
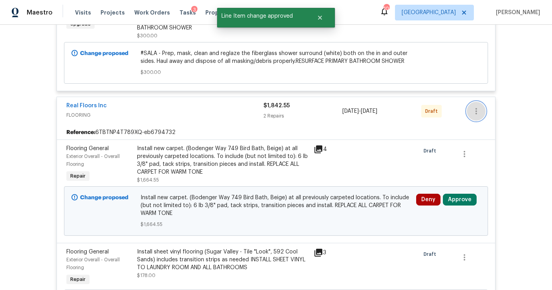
click at [475, 106] on icon "button" at bounding box center [475, 110] width 9 height 9
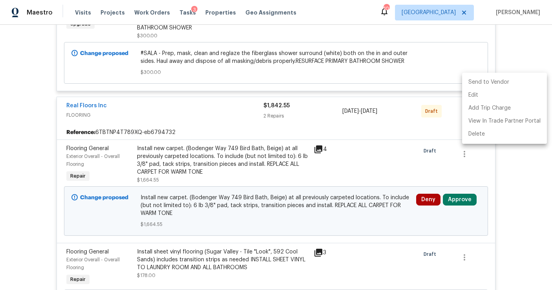
click at [476, 86] on li "Send to Vendor" at bounding box center [504, 82] width 85 height 13
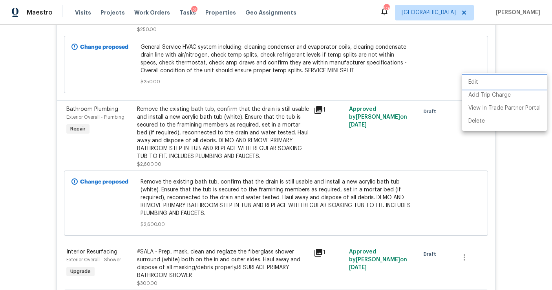
scroll to position [3841, 0]
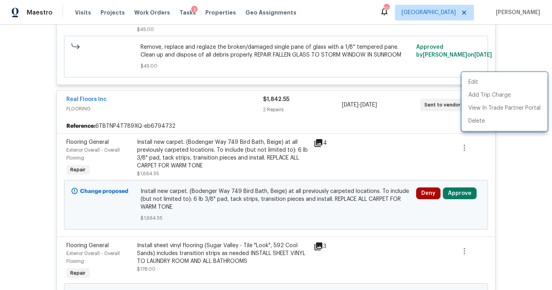
click at [452, 170] on div at bounding box center [276, 145] width 552 height 290
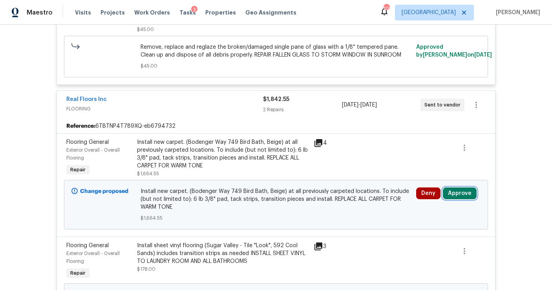
click at [457, 187] on button "Approve" at bounding box center [460, 193] width 34 height 12
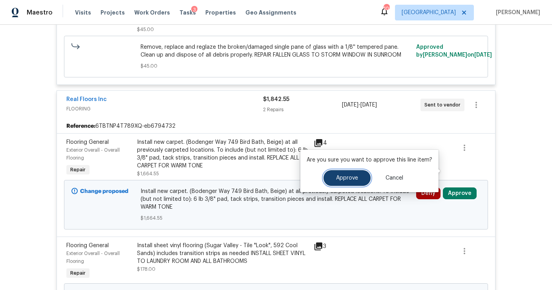
click at [352, 175] on span "Approve" at bounding box center [347, 178] width 22 height 6
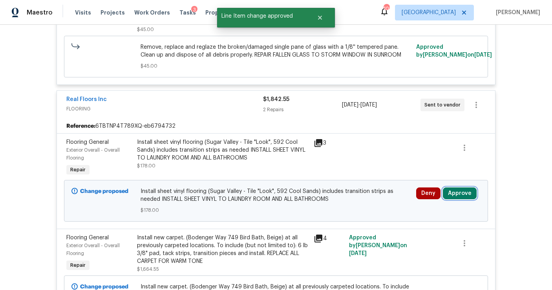
click at [458, 187] on button "Approve" at bounding box center [460, 193] width 34 height 12
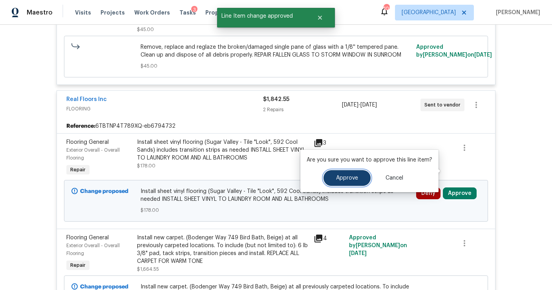
click at [357, 175] on button "Approve" at bounding box center [346, 178] width 47 height 16
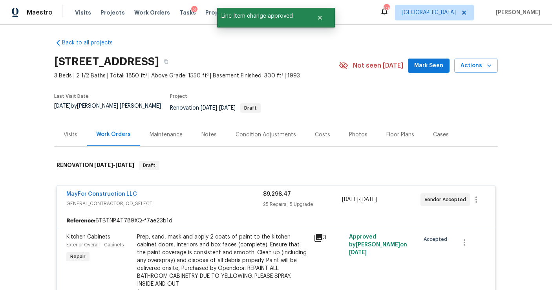
scroll to position [0, 0]
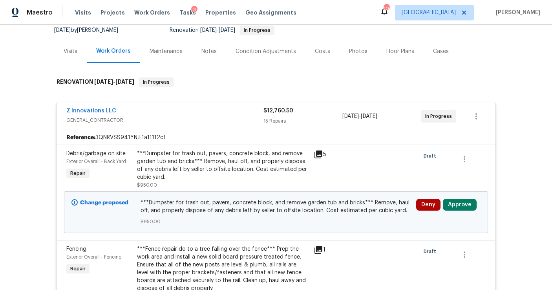
scroll to position [106, 0]
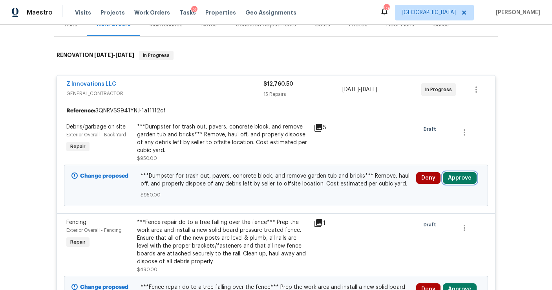
click at [453, 181] on button "Approve" at bounding box center [460, 178] width 34 height 12
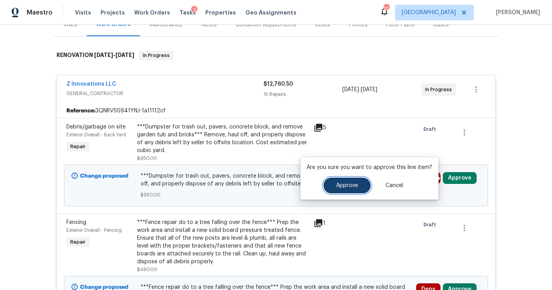
click at [351, 182] on span "Approve" at bounding box center [347, 185] width 22 height 6
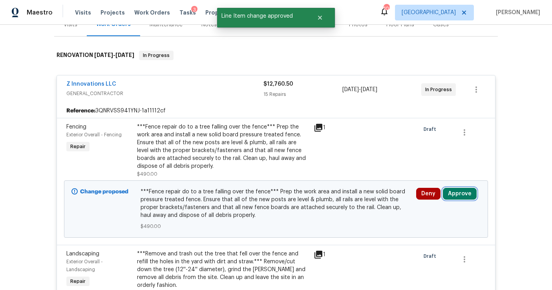
click at [454, 188] on button "Approve" at bounding box center [460, 194] width 34 height 12
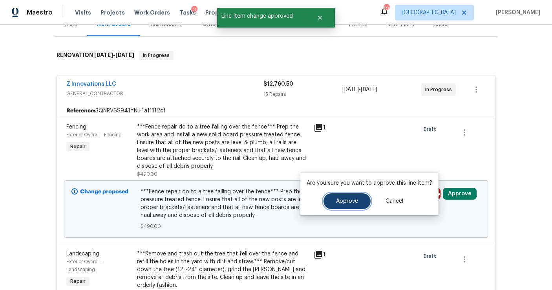
click at [354, 202] on span "Approve" at bounding box center [347, 201] width 22 height 6
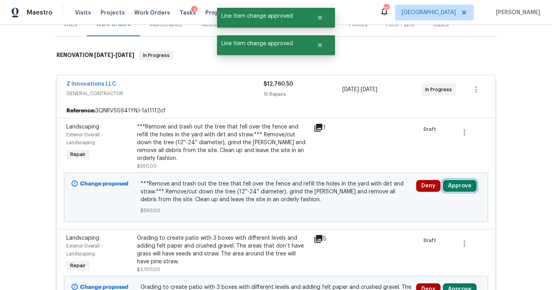
click at [460, 181] on button "Approve" at bounding box center [460, 186] width 34 height 12
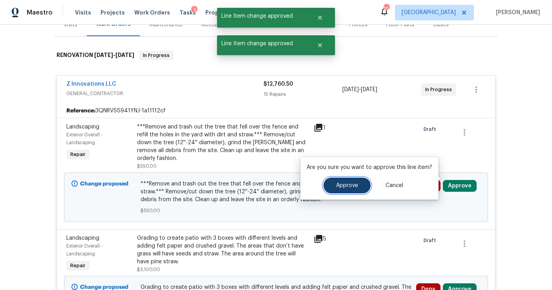
click at [354, 185] on span "Approve" at bounding box center [347, 185] width 22 height 6
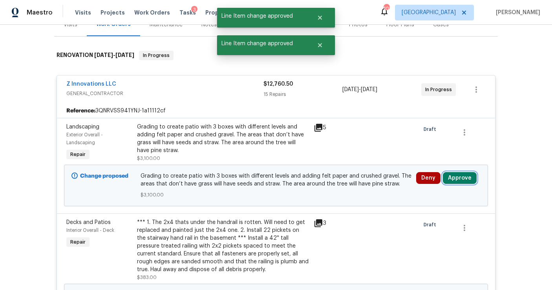
click at [455, 177] on button "Approve" at bounding box center [460, 178] width 34 height 12
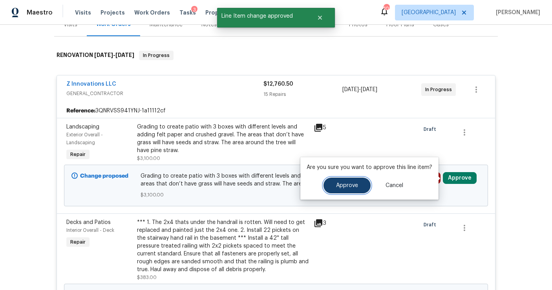
click at [347, 182] on button "Approve" at bounding box center [346, 185] width 47 height 16
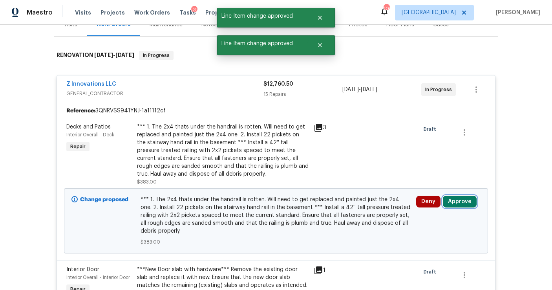
click at [458, 203] on button "Approve" at bounding box center [460, 201] width 34 height 12
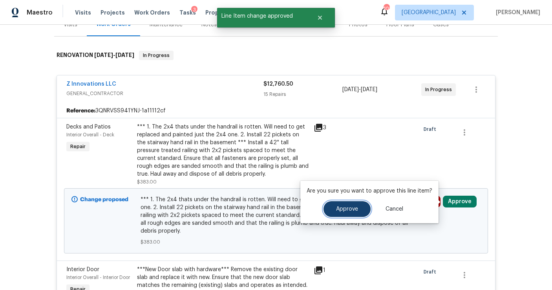
click at [342, 206] on span "Approve" at bounding box center [347, 209] width 22 height 6
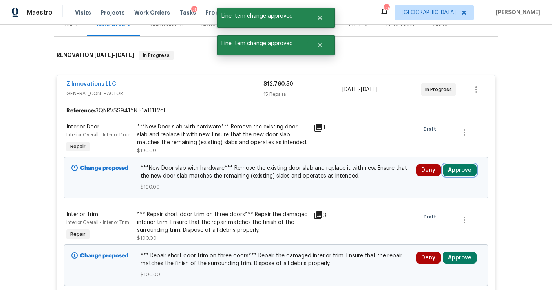
click at [460, 170] on button "Approve" at bounding box center [460, 170] width 34 height 12
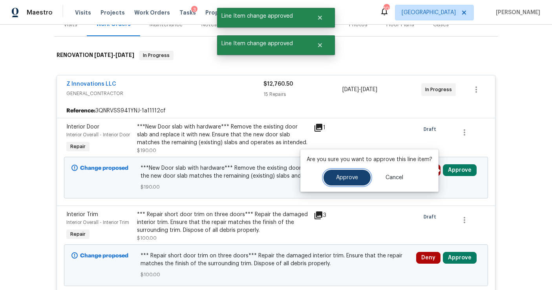
click at [354, 179] on span "Approve" at bounding box center [347, 178] width 22 height 6
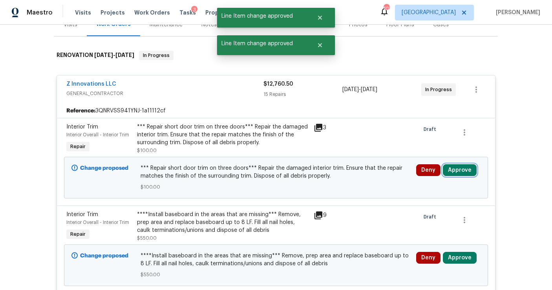
click at [453, 175] on button "Approve" at bounding box center [460, 170] width 34 height 12
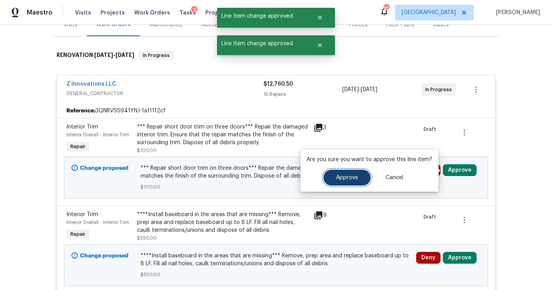
click at [342, 180] on button "Approve" at bounding box center [346, 178] width 47 height 16
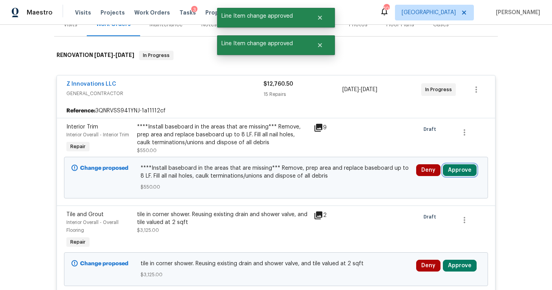
click at [456, 171] on button "Approve" at bounding box center [460, 170] width 34 height 12
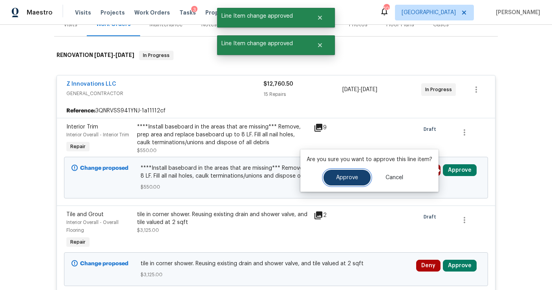
click at [357, 180] on button "Approve" at bounding box center [346, 178] width 47 height 16
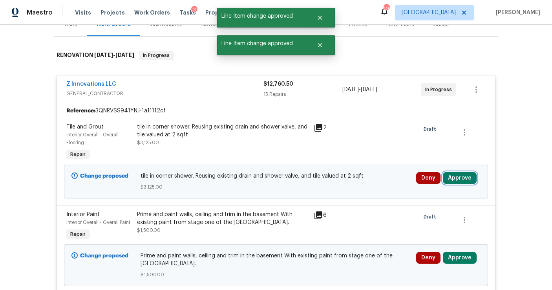
click at [458, 180] on button "Approve" at bounding box center [460, 178] width 34 height 12
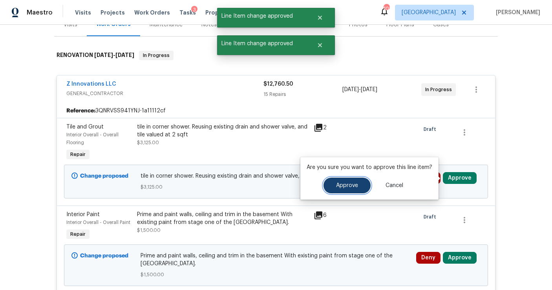
click at [347, 182] on button "Approve" at bounding box center [346, 185] width 47 height 16
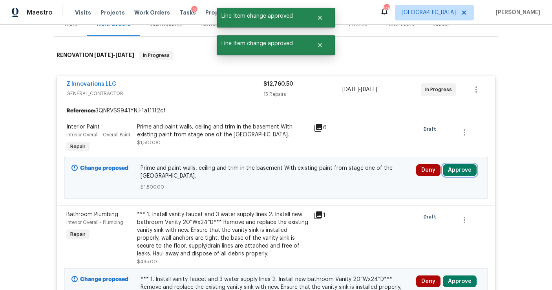
click at [463, 171] on button "Approve" at bounding box center [460, 170] width 34 height 12
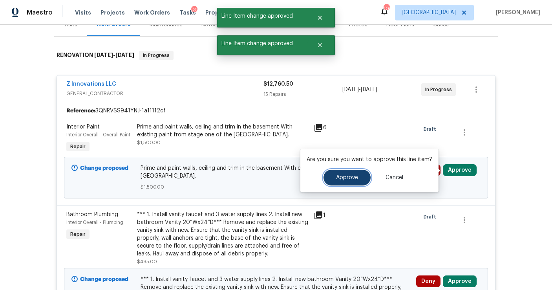
click at [361, 176] on button "Approve" at bounding box center [346, 178] width 47 height 16
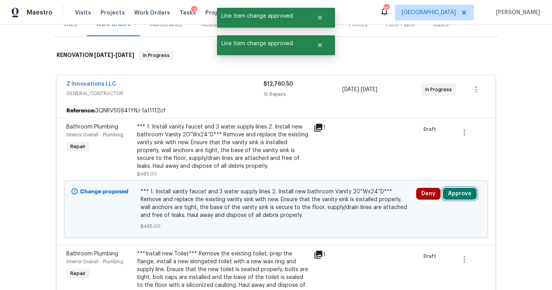
click at [451, 188] on button "Approve" at bounding box center [460, 194] width 34 height 12
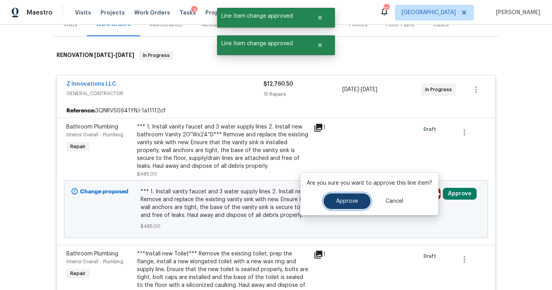
click at [351, 199] on span "Approve" at bounding box center [347, 201] width 22 height 6
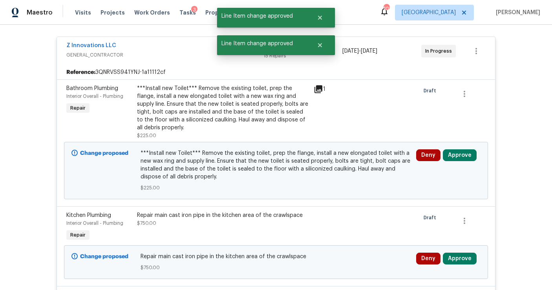
scroll to position [145, 0]
click at [459, 152] on button "Approve" at bounding box center [460, 155] width 34 height 12
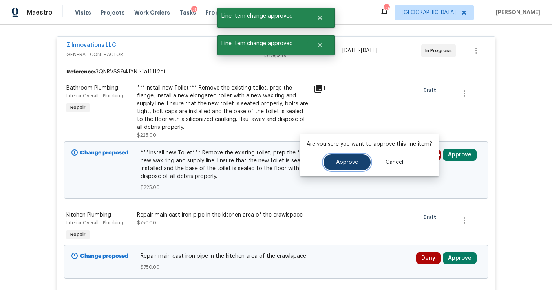
click at [350, 160] on span "Approve" at bounding box center [347, 162] width 22 height 6
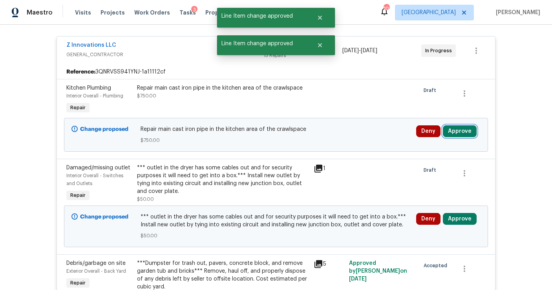
click at [456, 133] on button "Approve" at bounding box center [460, 131] width 34 height 12
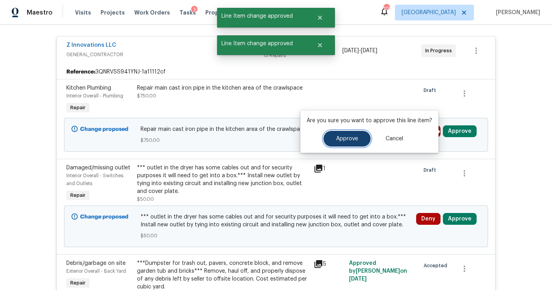
click at [355, 144] on button "Approve" at bounding box center [346, 139] width 47 height 16
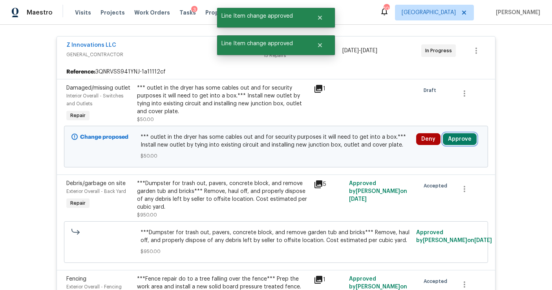
click at [463, 138] on button "Approve" at bounding box center [460, 139] width 34 height 12
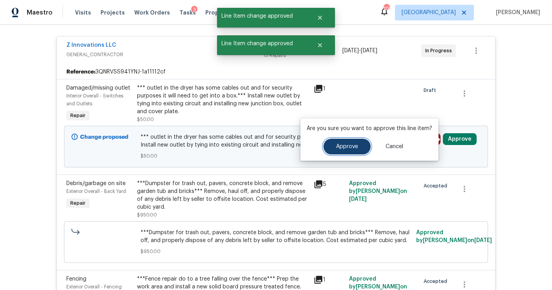
click at [356, 147] on span "Approve" at bounding box center [347, 147] width 22 height 6
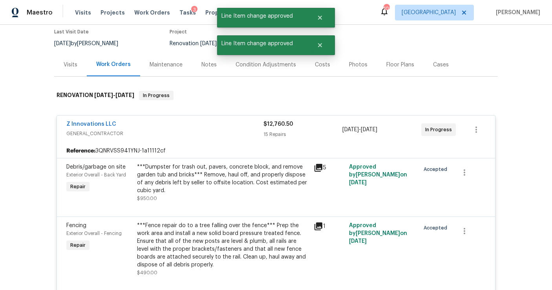
scroll to position [0, 0]
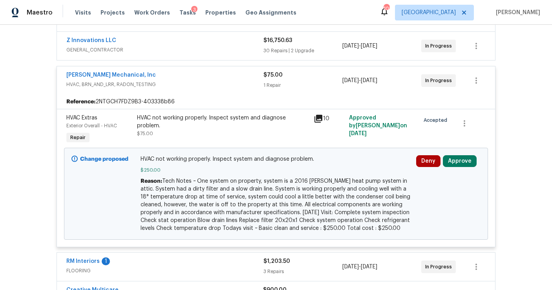
scroll to position [202, 0]
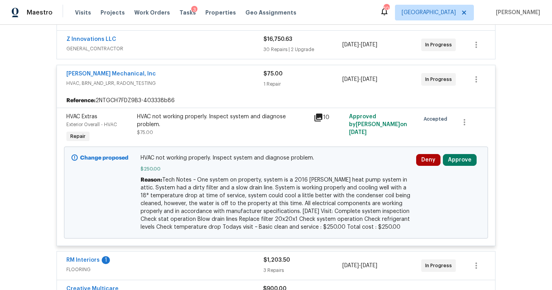
click at [461, 166] on span "Approve" at bounding box center [460, 160] width 34 height 12
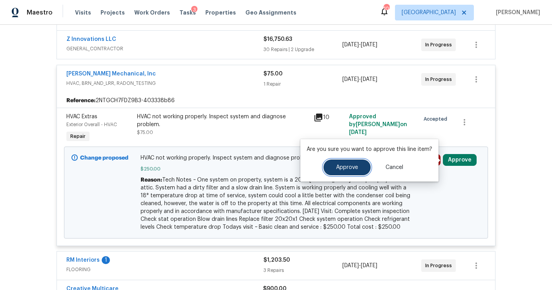
click at [354, 174] on button "Approve" at bounding box center [346, 167] width 47 height 16
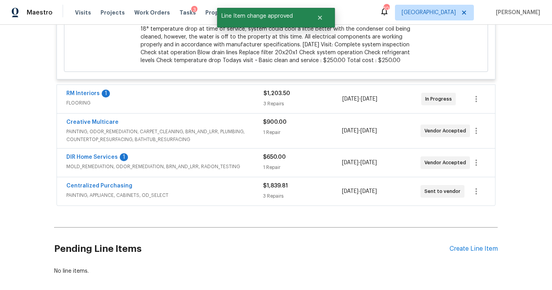
scroll to position [407, 0]
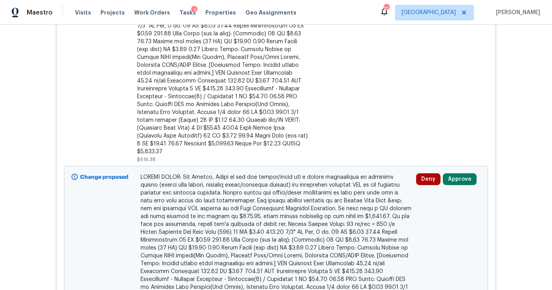
scroll to position [371, 0]
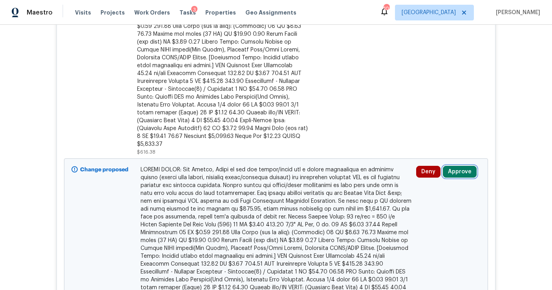
click at [456, 166] on button "Approve" at bounding box center [460, 172] width 34 height 12
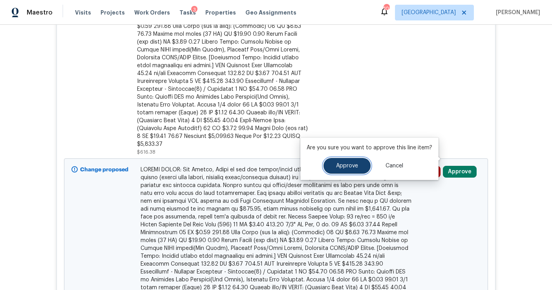
click at [350, 167] on span "Approve" at bounding box center [347, 166] width 22 height 6
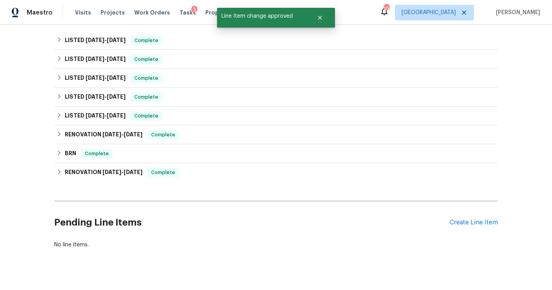
scroll to position [0, 0]
